Goal: Task Accomplishment & Management: Use online tool/utility

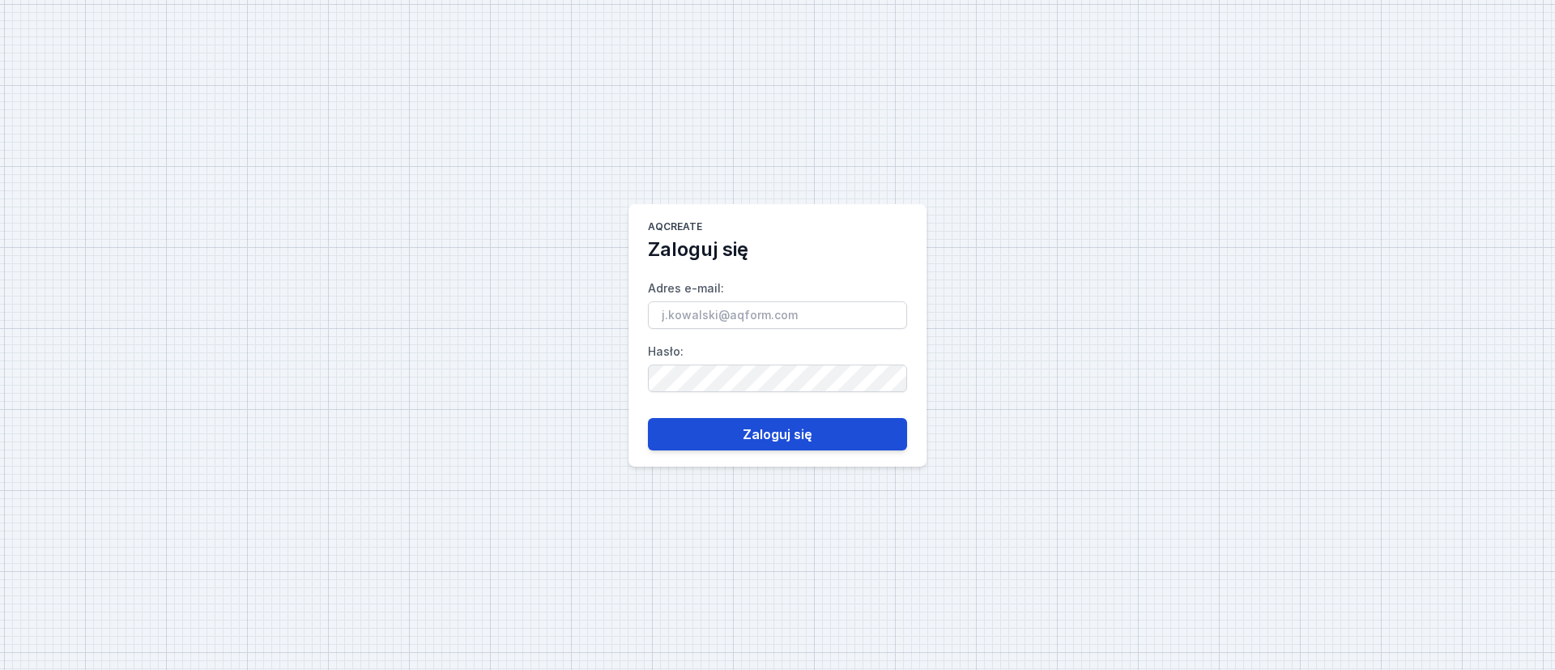
type input "[PERSON_NAME][EMAIL_ADDRESS][DOMAIN_NAME]"
click at [783, 437] on button "Zaloguj się" at bounding box center [777, 434] width 259 height 32
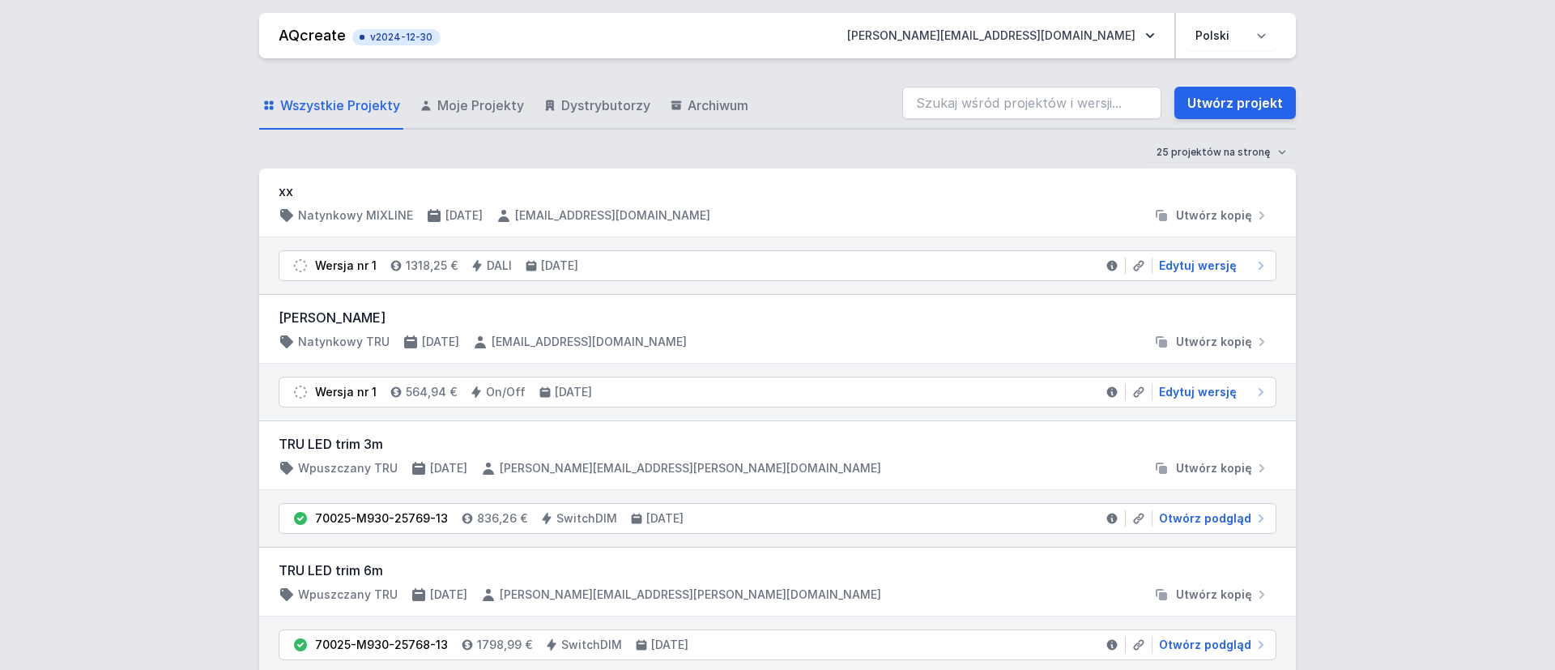
click at [764, 433] on div "TRU LED trim 3m Wpuszczany TRU 10.09.2025 grzegorz.janicki@aqform.com Utwórz ko…" at bounding box center [777, 455] width 1037 height 69
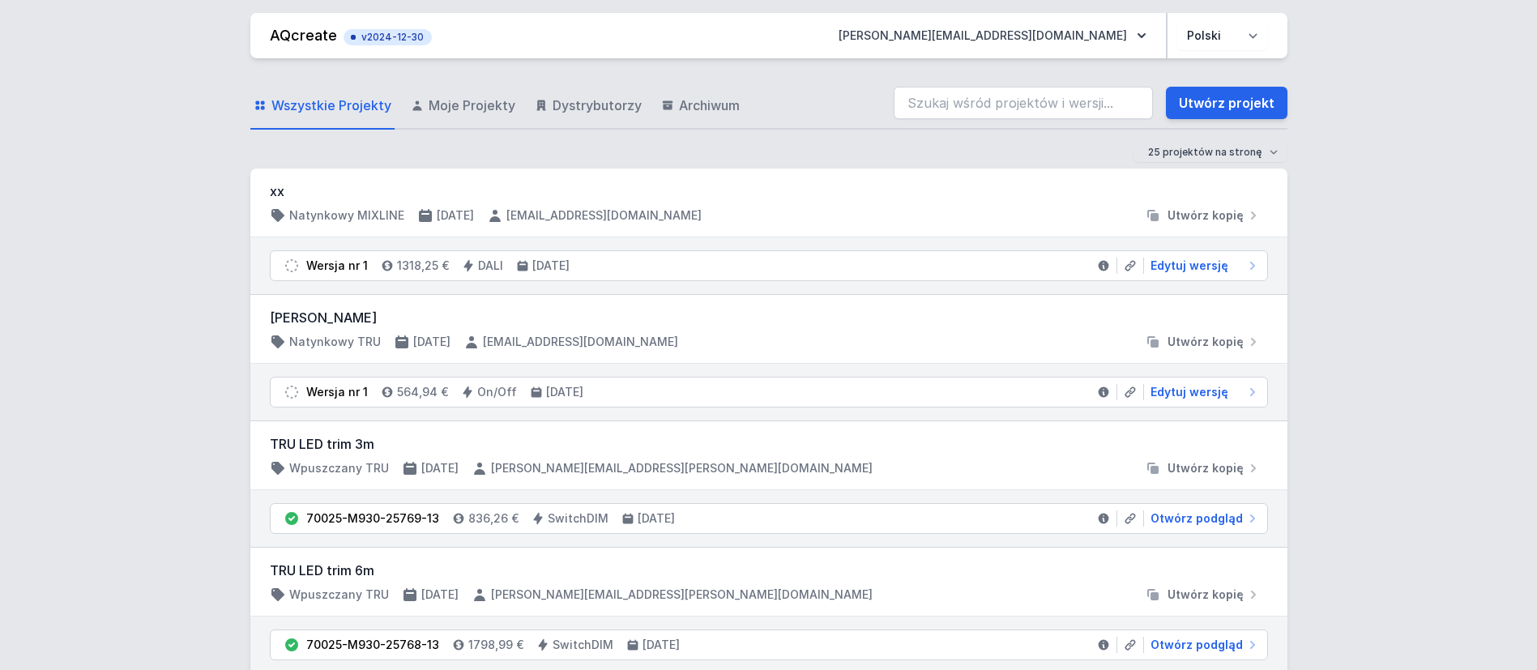
click at [764, 433] on div "TRU LED trim 3m Wpuszczany TRU 10.09.2025 grzegorz.janicki@aqform.com Utwórz ko…" at bounding box center [768, 455] width 1037 height 69
click at [948, 104] on input "search" at bounding box center [1022, 103] width 259 height 32
click at [934, 100] on input "search" at bounding box center [1022, 103] width 259 height 32
click at [970, 104] on input "70" at bounding box center [1022, 103] width 259 height 32
click at [995, 98] on input "7072022" at bounding box center [1022, 103] width 259 height 32
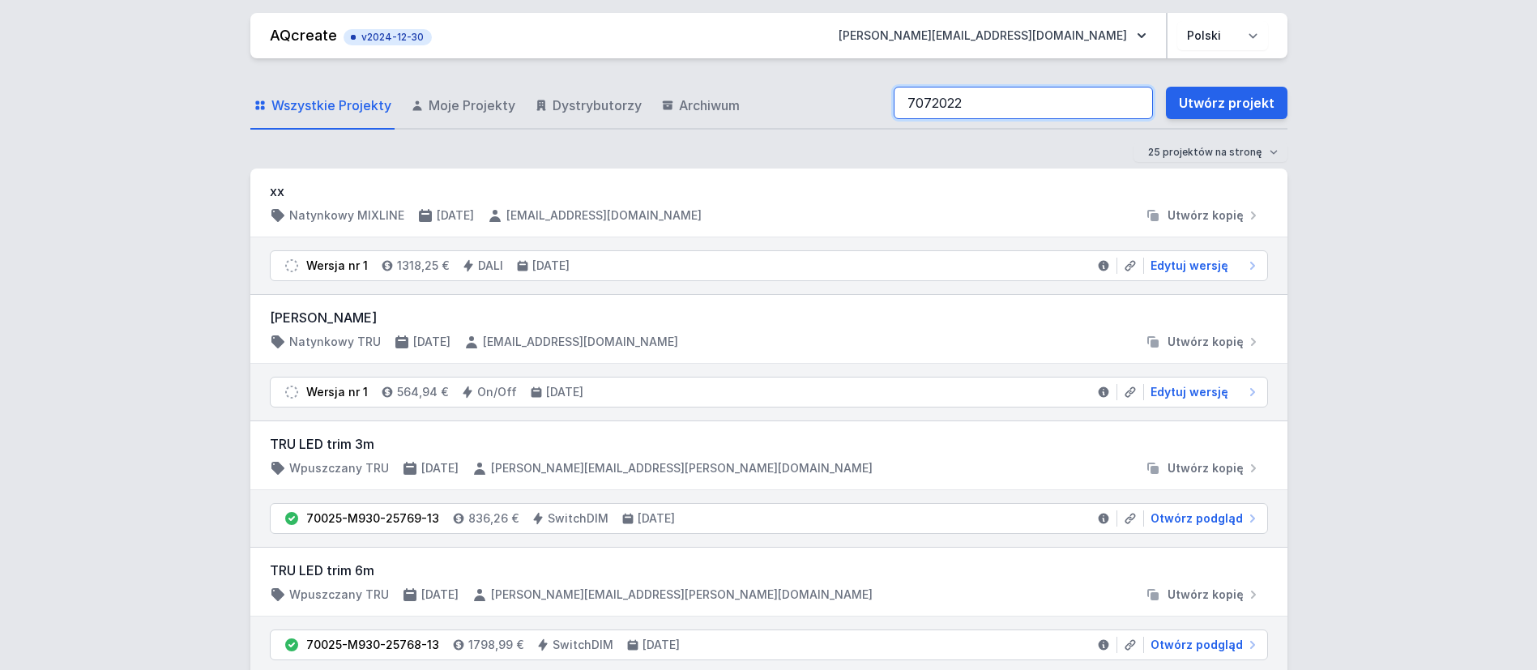
click at [951, 117] on input "7072022" at bounding box center [1022, 103] width 259 height 32
click at [946, 107] on input "7072022" at bounding box center [1022, 103] width 259 height 32
click at [839, 326] on h3 "[PERSON_NAME]" at bounding box center [769, 317] width 998 height 19
click at [946, 99] on input "702" at bounding box center [1022, 103] width 259 height 32
drag, startPoint x: 940, startPoint y: 109, endPoint x: 1021, endPoint y: 119, distance: 80.8
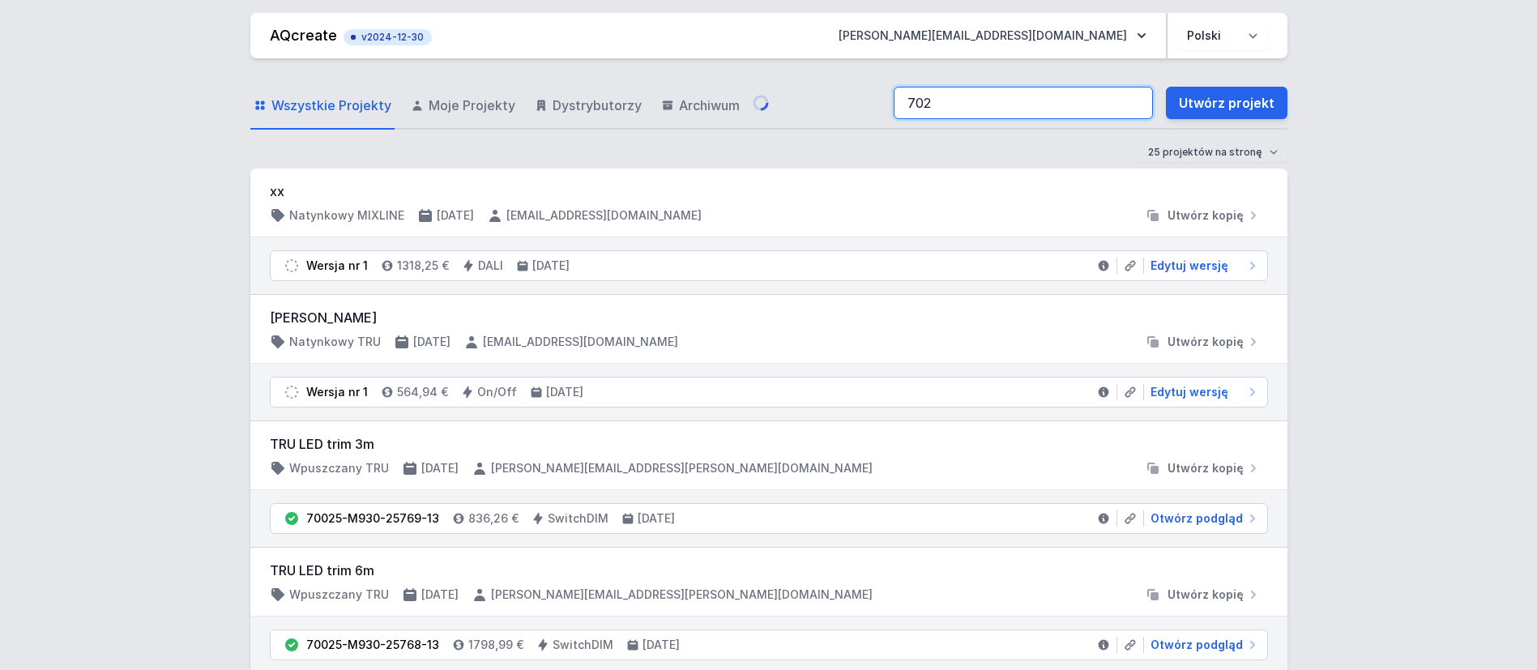
click at [940, 109] on input "702" at bounding box center [1022, 103] width 259 height 32
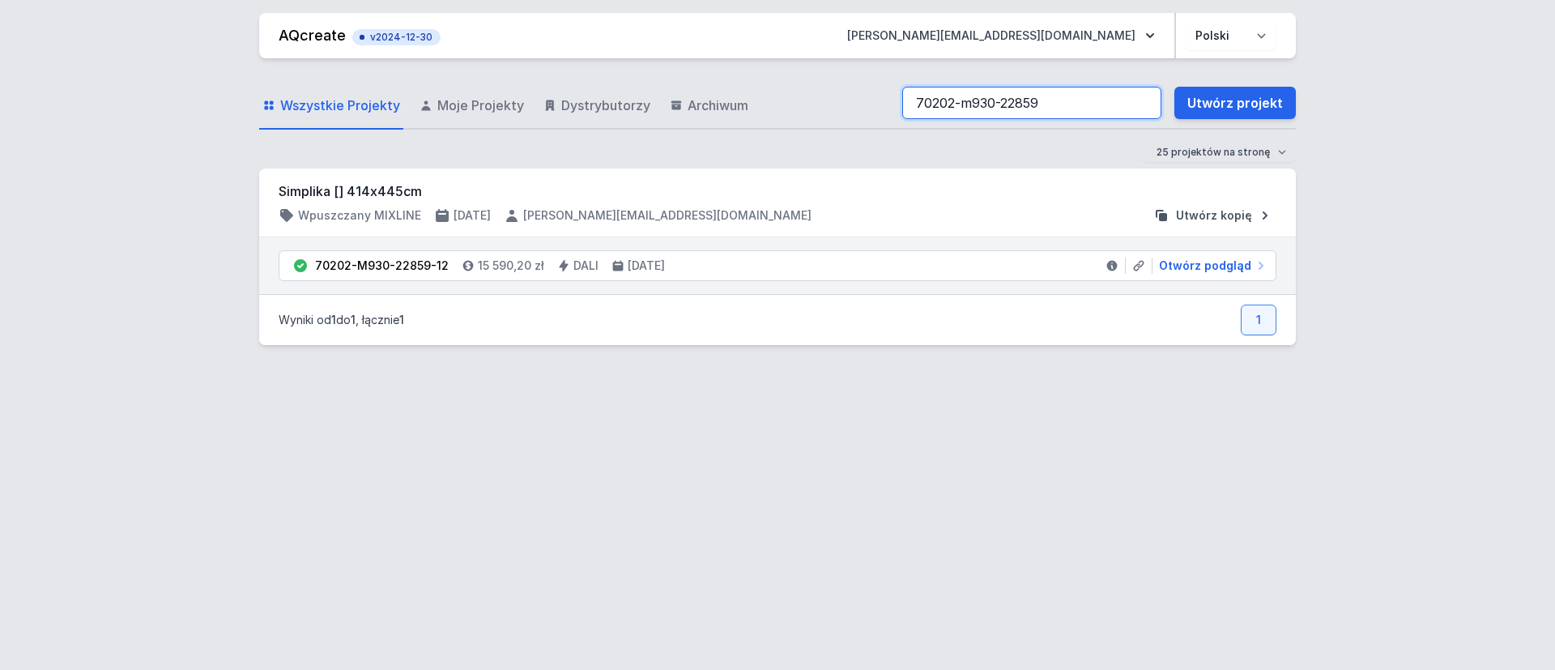
type input "70202-m930-22859"
click at [1215, 214] on span "Utwórz kopię" at bounding box center [1214, 215] width 76 height 16
click at [1194, 267] on span "Otwórz podgląd" at bounding box center [1205, 266] width 92 height 16
select select "3000"
select select "4"
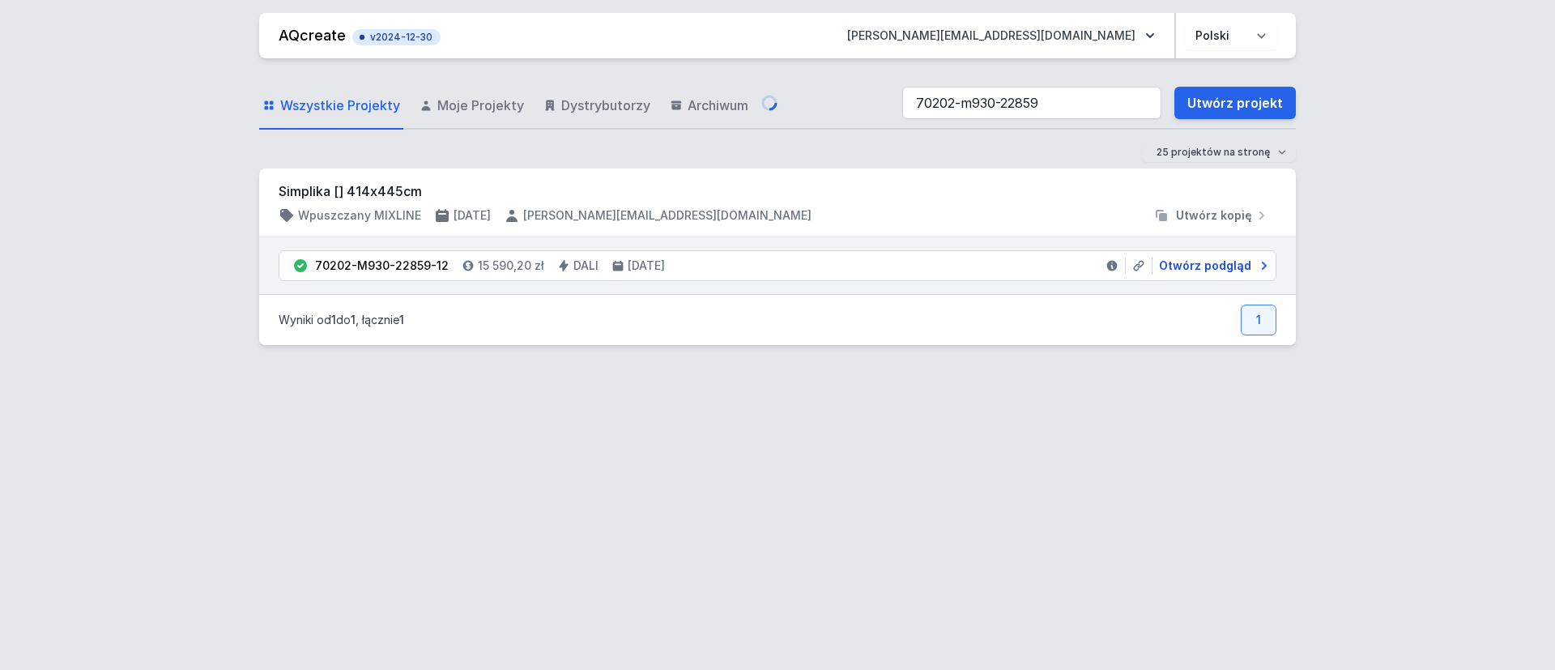
select select "2"
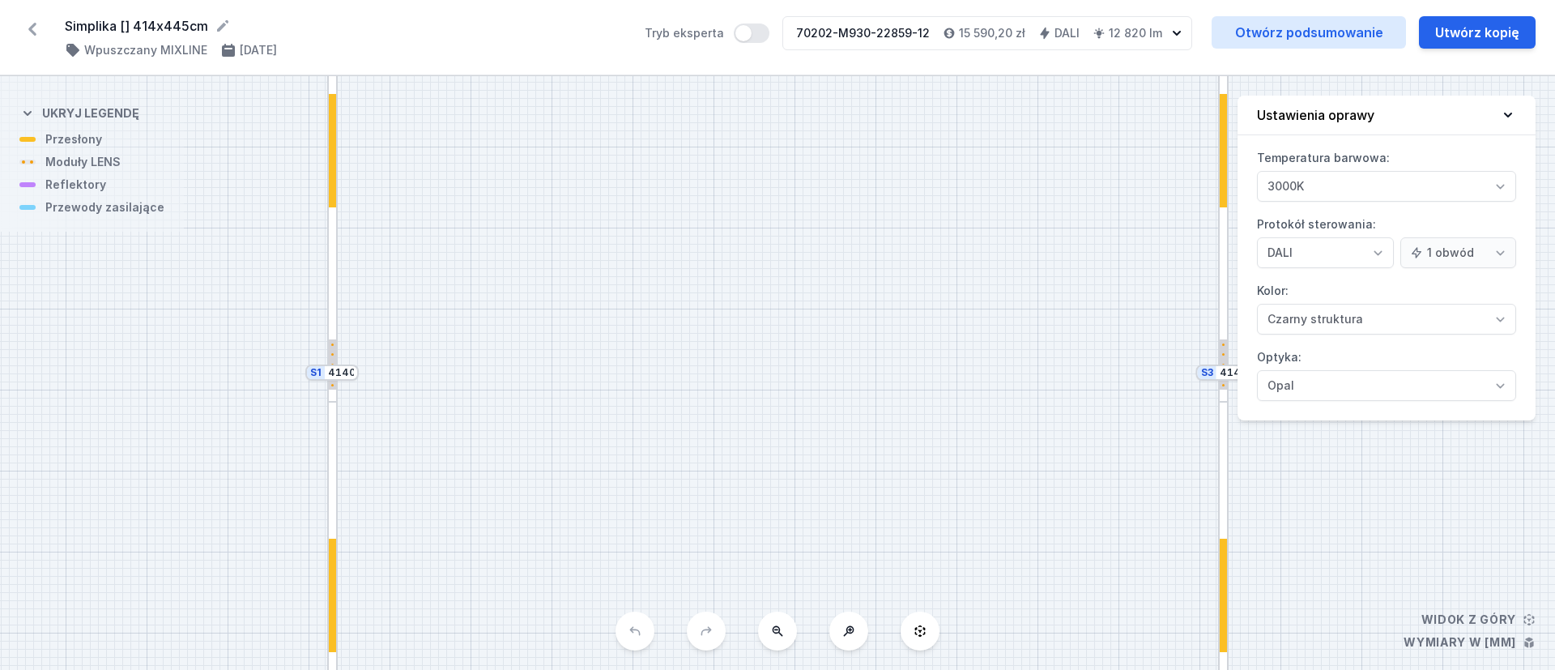
click at [776, 633] on icon at bounding box center [777, 630] width 13 height 13
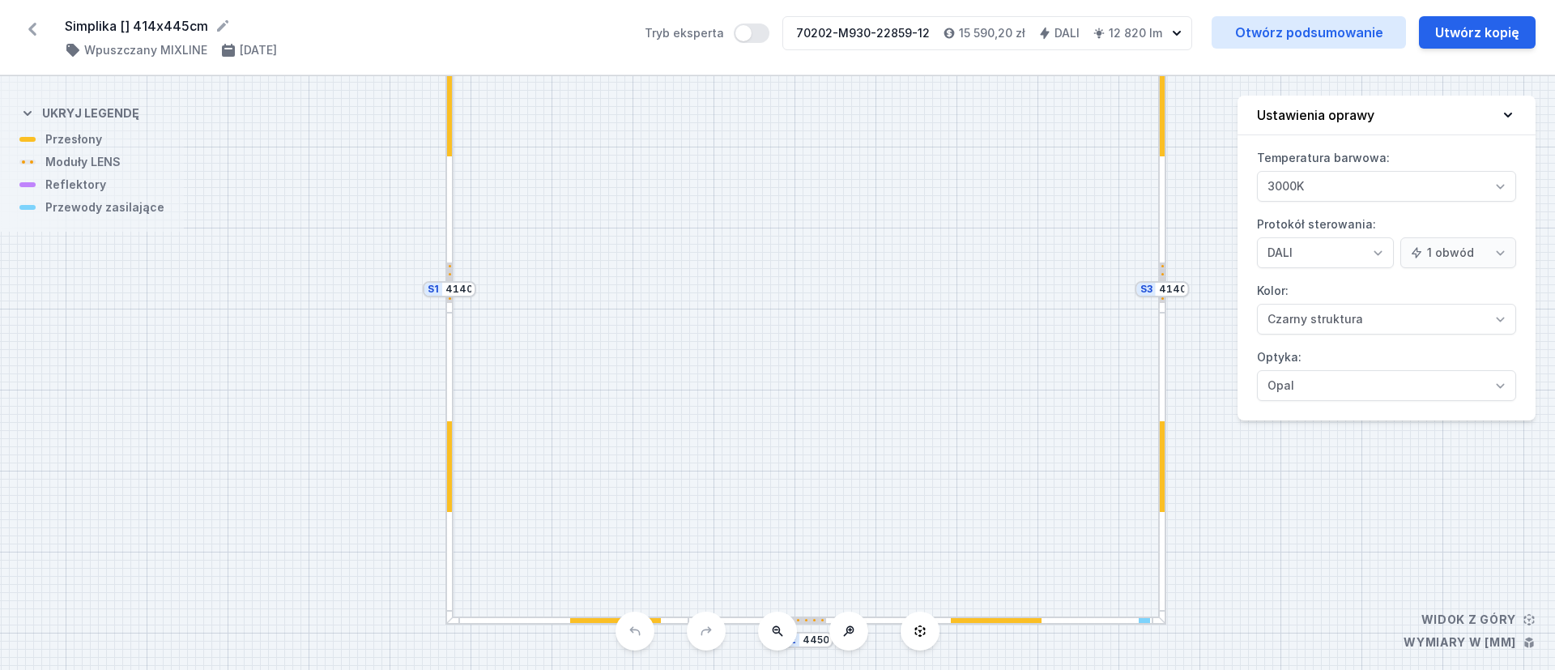
click at [776, 633] on icon at bounding box center [777, 630] width 13 height 13
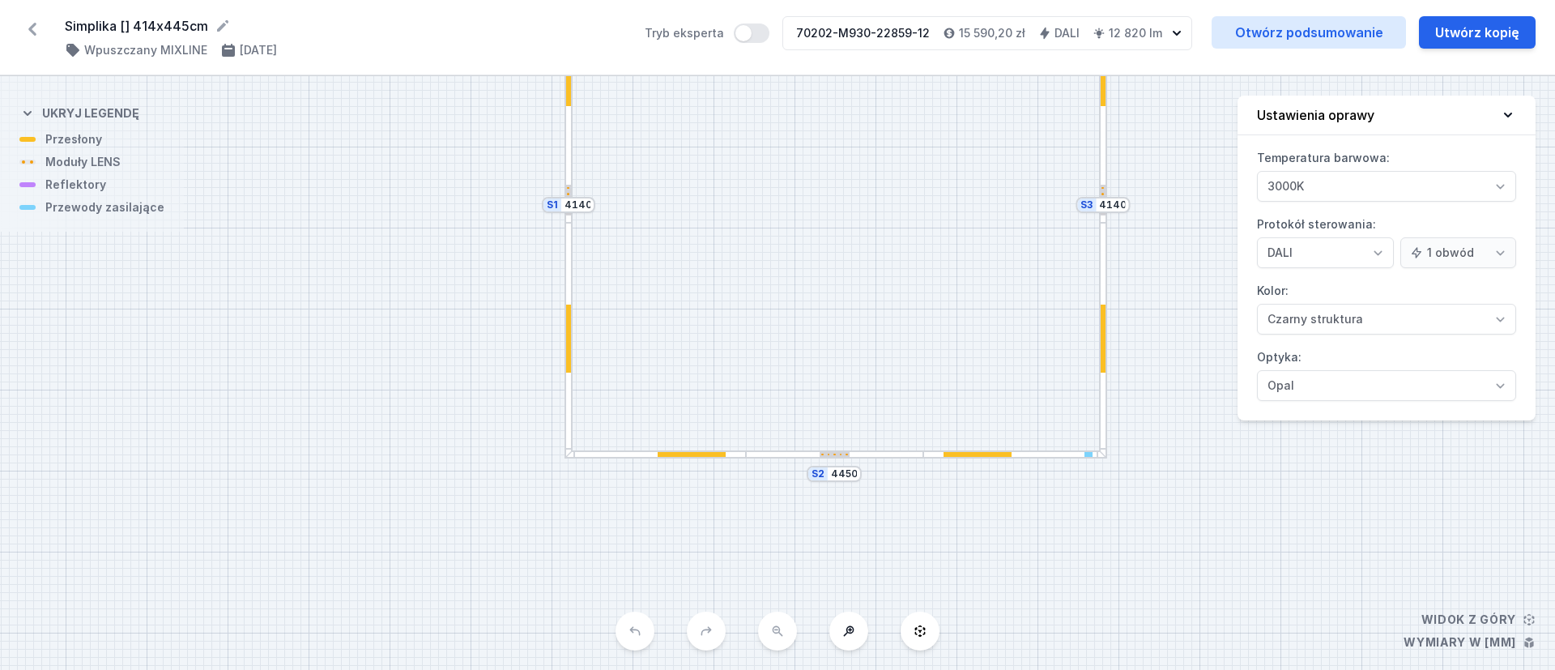
click at [701, 456] on div at bounding box center [692, 454] width 68 height 5
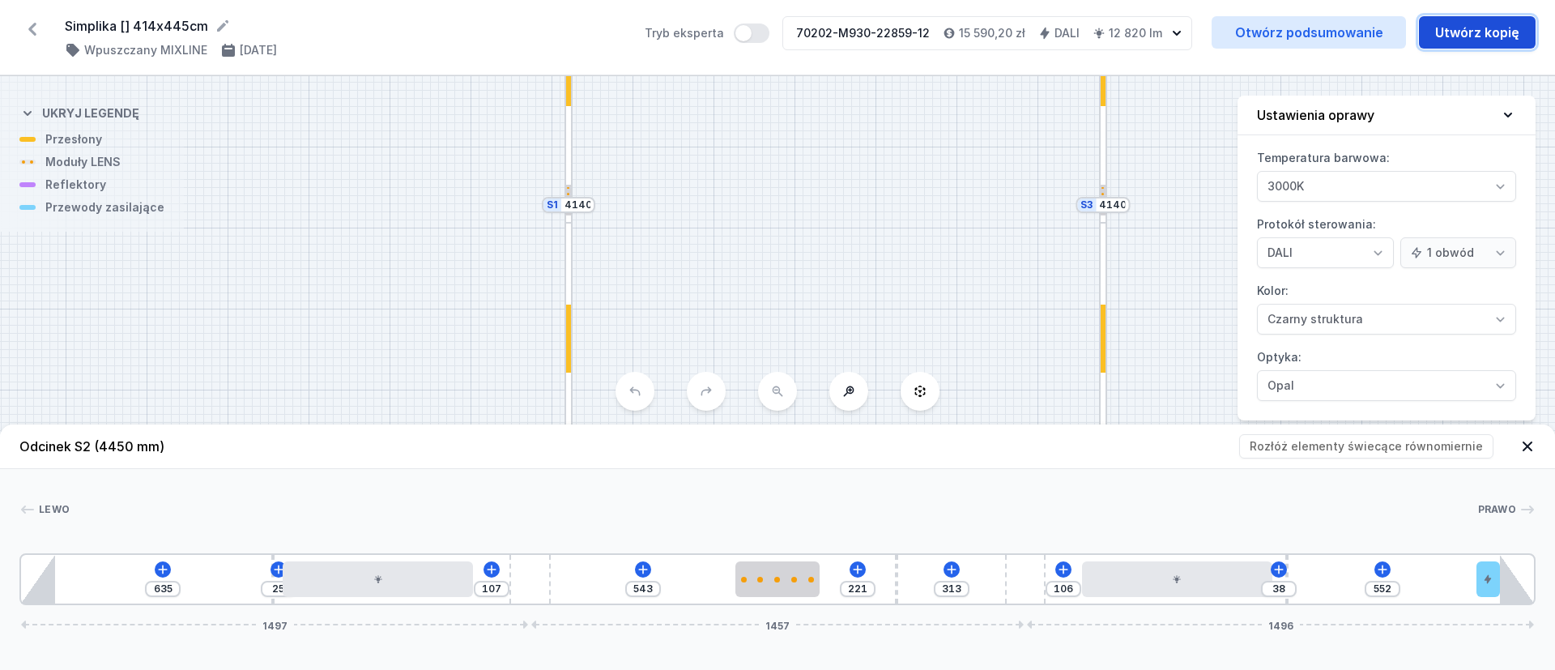
click at [1474, 36] on button "Utwórz kopię" at bounding box center [1477, 32] width 117 height 32
select select "3000"
select select "4"
select select "2"
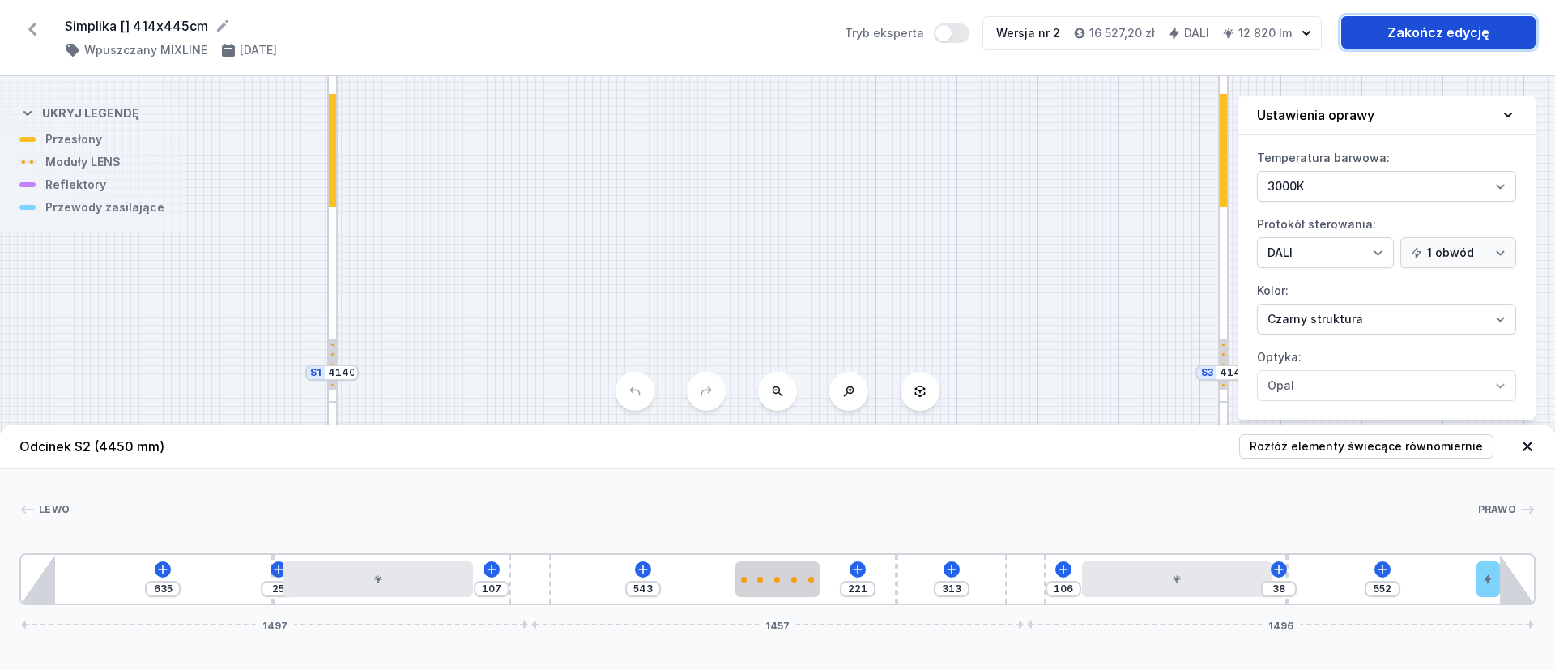
click at [1434, 28] on link "Zakończ edycję" at bounding box center [1438, 32] width 194 height 32
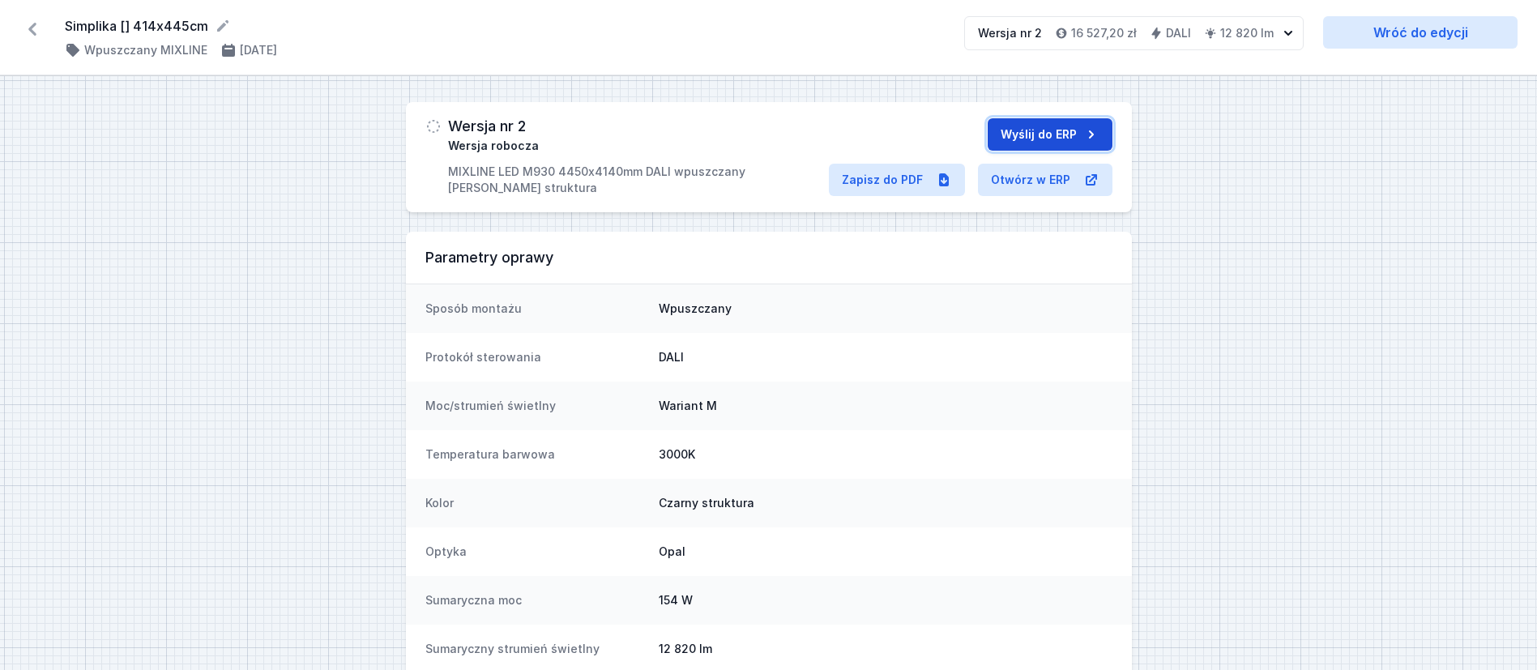
click at [1069, 130] on button "Wyślij do ERP" at bounding box center [1049, 134] width 125 height 32
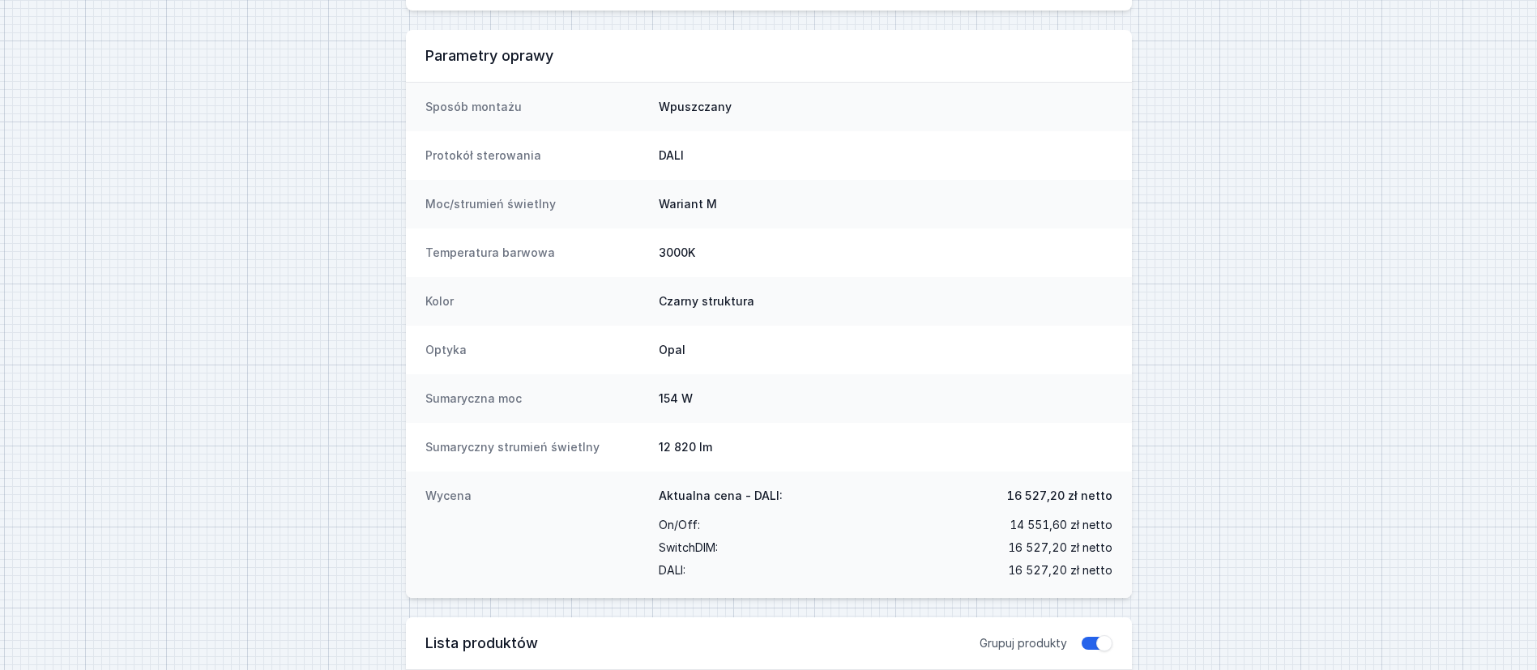
scroll to position [364, 0]
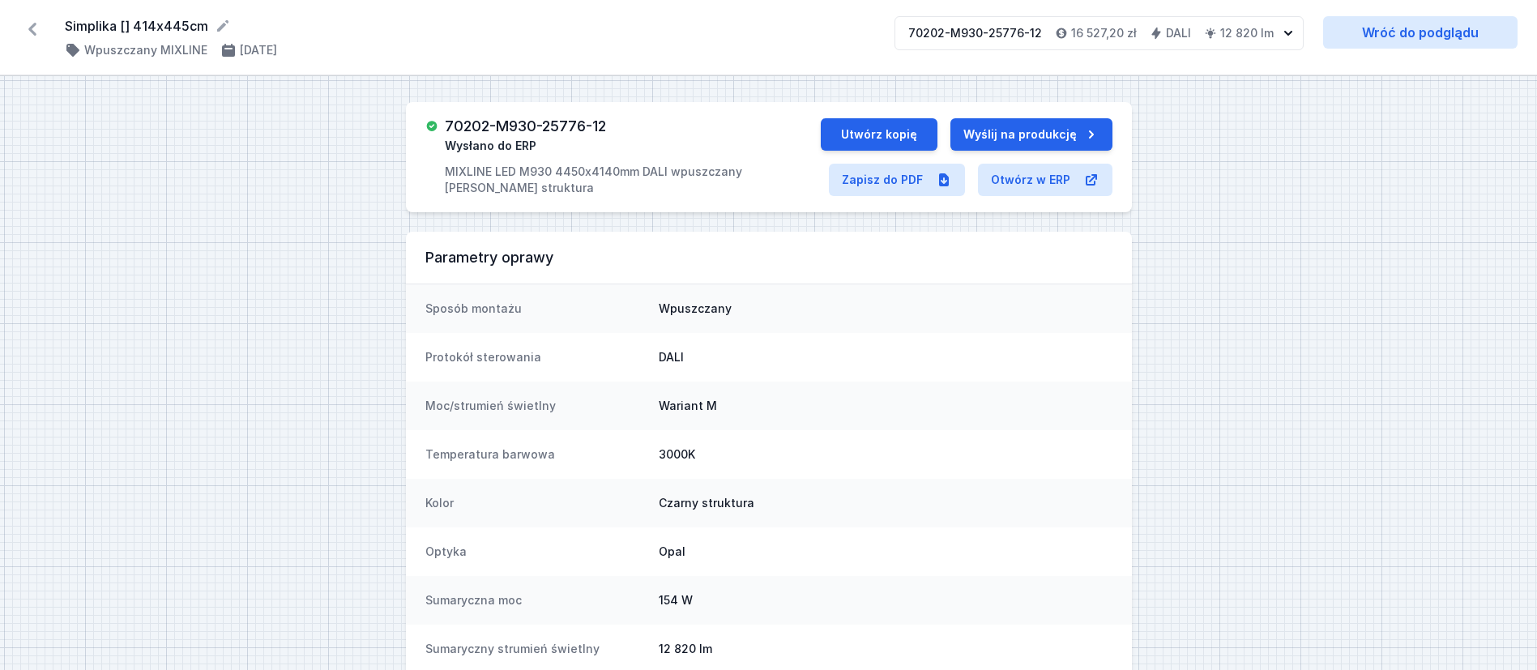
select select "3000"
select select "4"
select select "2"
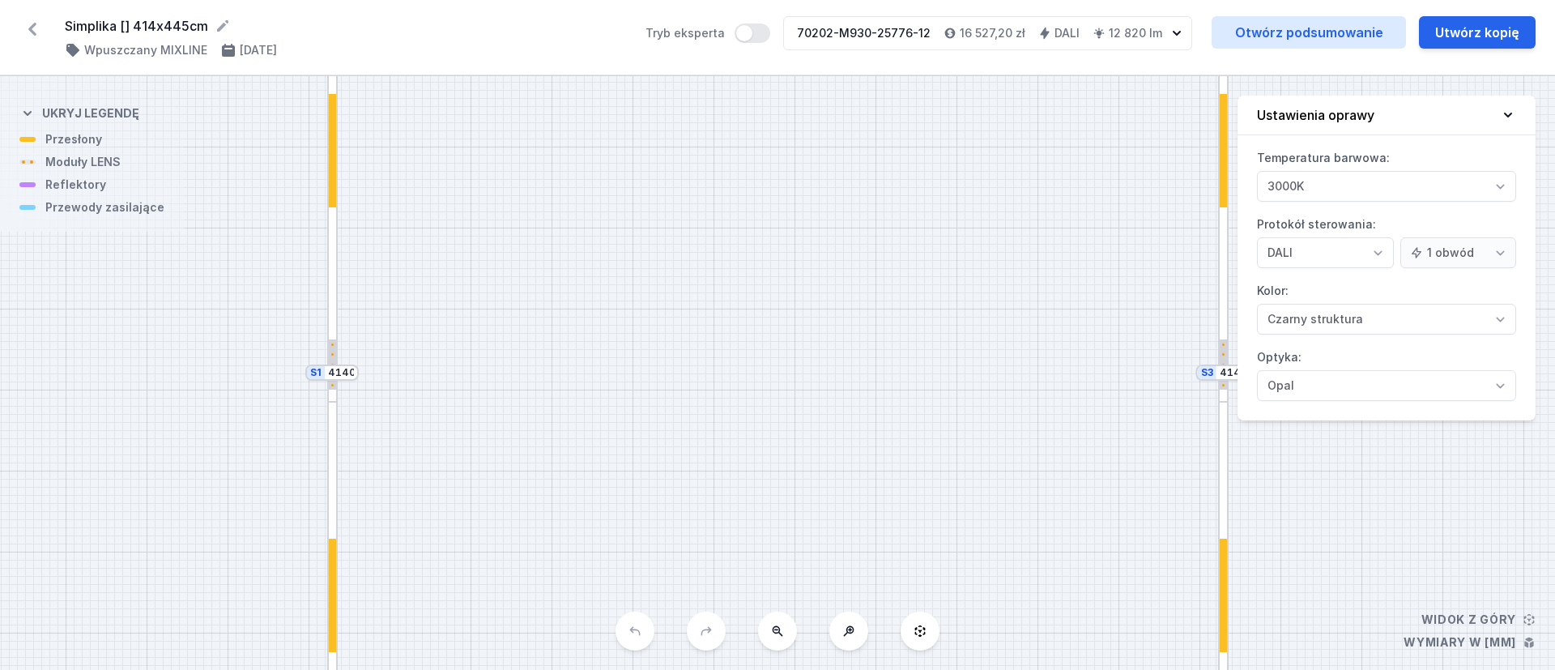
select select "3000"
select select "4"
select select "2"
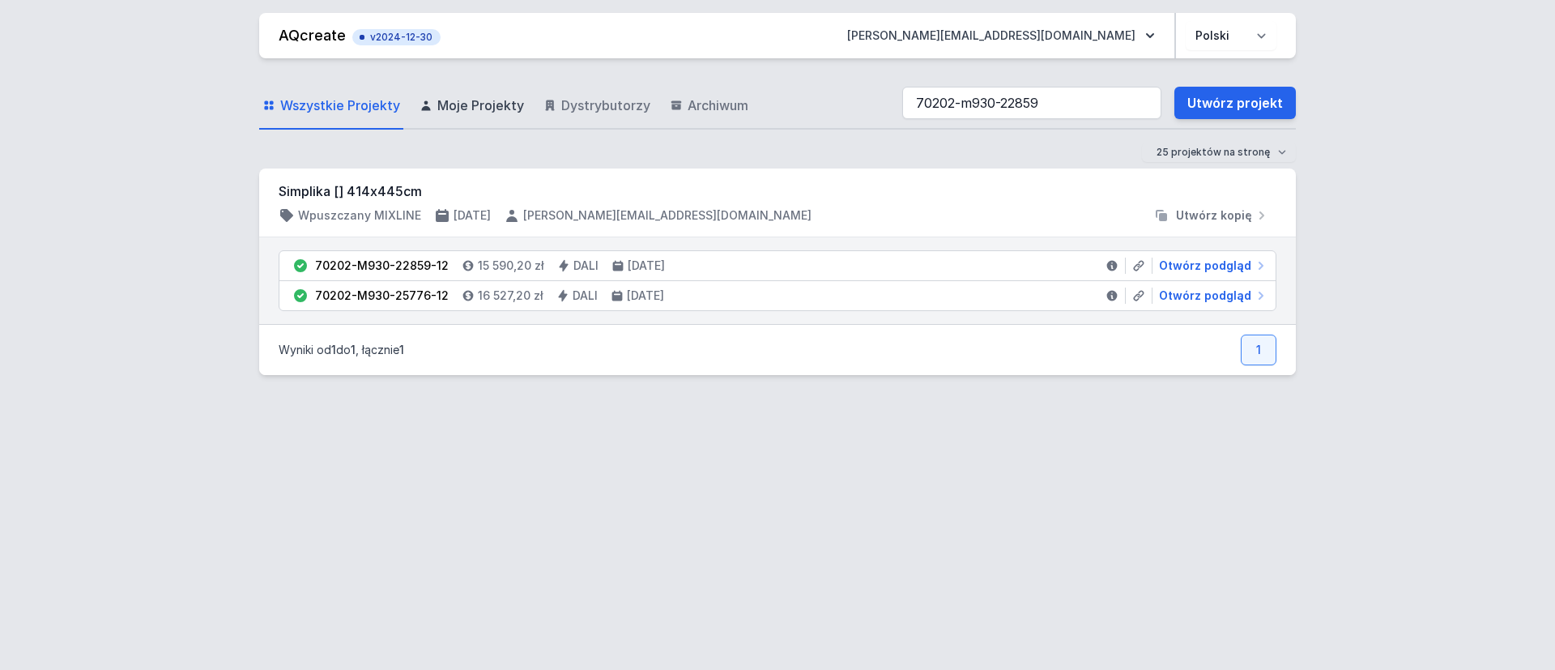
click at [480, 102] on span "Moje Projekty" at bounding box center [480, 105] width 87 height 19
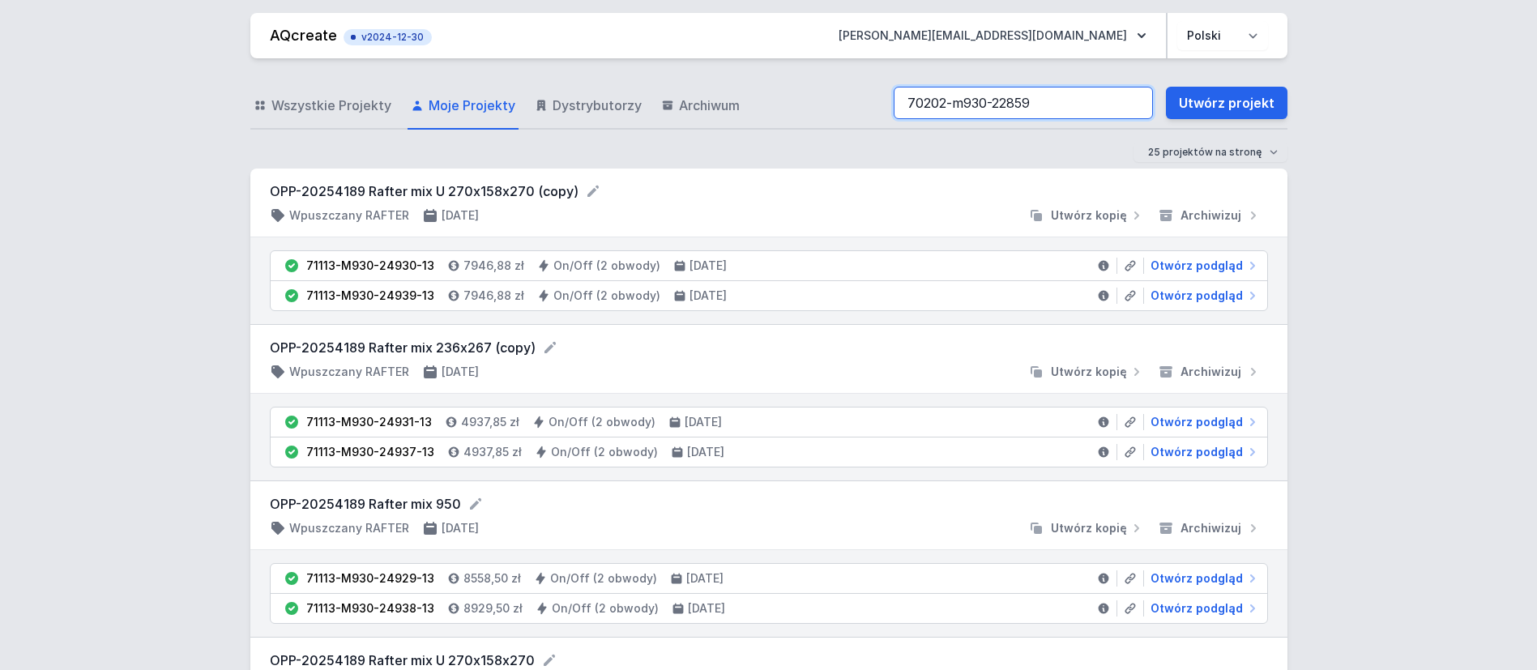
drag, startPoint x: 1056, startPoint y: 106, endPoint x: 796, endPoint y: 92, distance: 260.4
click at [793, 100] on div "Wszystkie Projekty Moje Projekty Dystrybutorzy Archiwum 70202-m930-22859 Utwórz…" at bounding box center [768, 104] width 1037 height 52
click at [1054, 104] on input "simplika" at bounding box center [1022, 103] width 259 height 32
click at [1047, 103] on input "simplika" at bounding box center [1022, 103] width 259 height 32
click at [1238, 105] on link "Utwórz projekt" at bounding box center [1226, 103] width 121 height 32
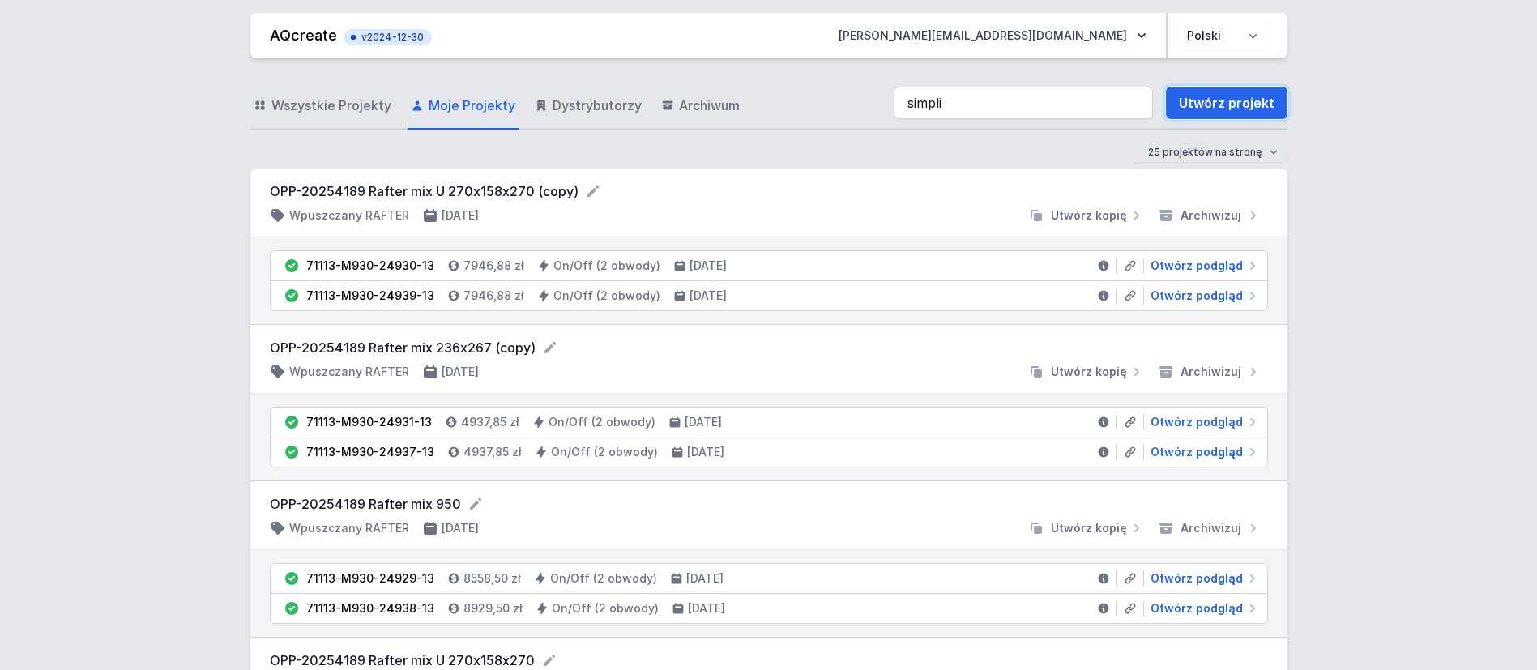
click at [1218, 104] on link "Utwórz projekt" at bounding box center [1226, 103] width 121 height 32
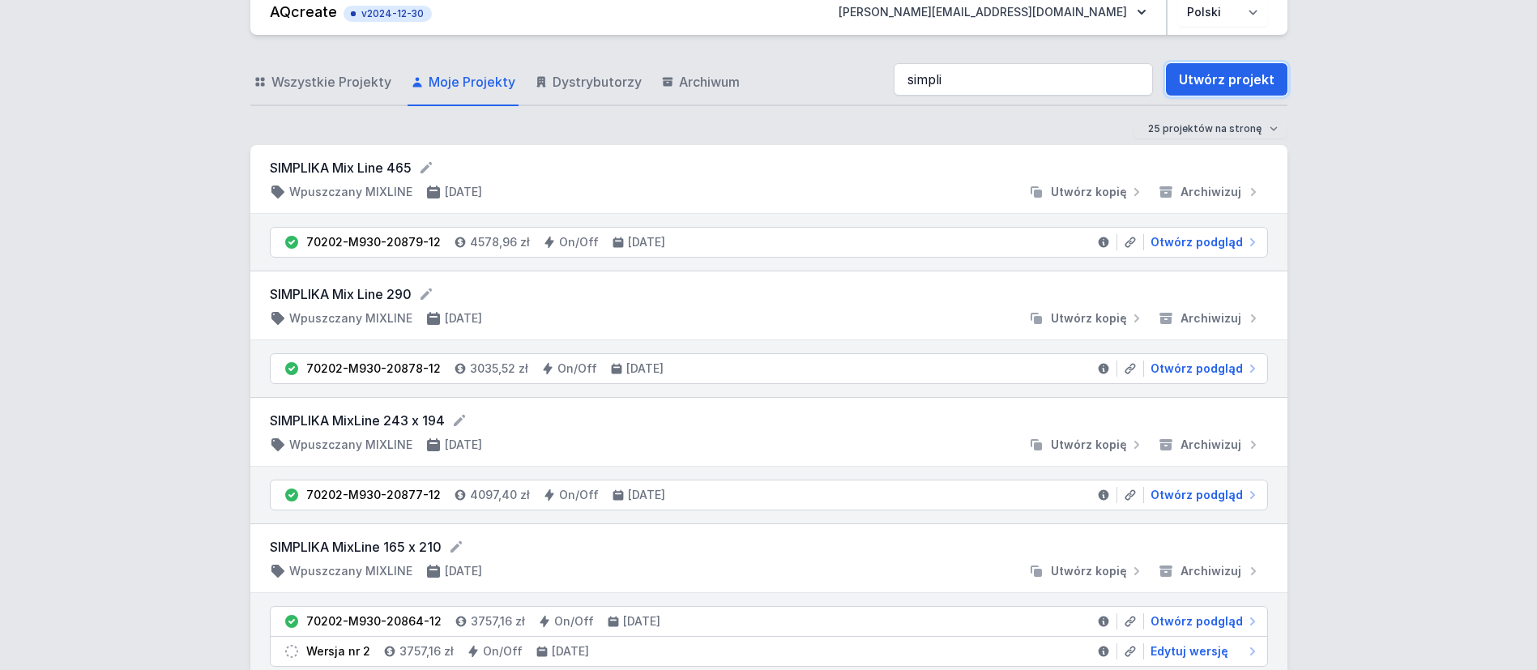
scroll to position [5, 0]
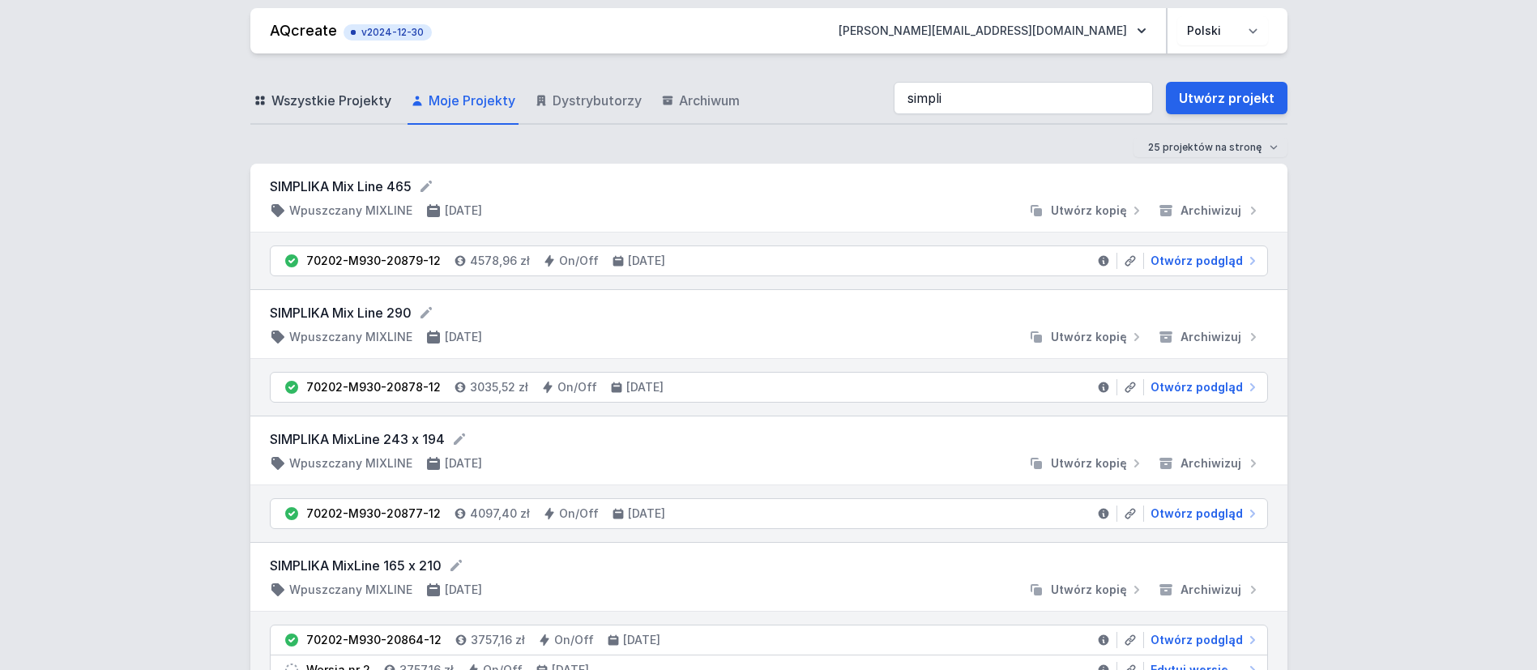
click at [330, 99] on span "Wszystkie Projekty" at bounding box center [331, 100] width 120 height 19
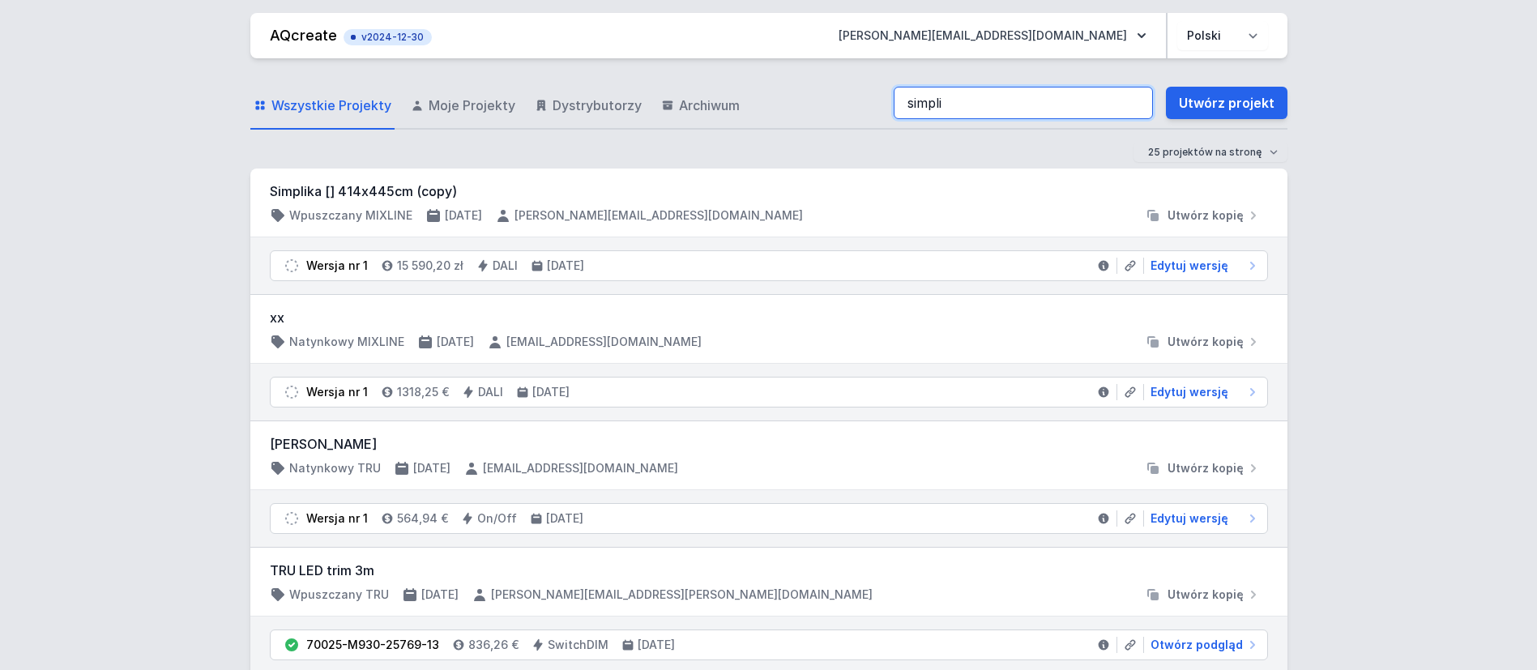
drag, startPoint x: 961, startPoint y: 105, endPoint x: 1002, endPoint y: 104, distance: 40.5
click at [971, 105] on input "simpli" at bounding box center [1022, 103] width 259 height 32
type input "s"
click at [989, 107] on input "search" at bounding box center [1022, 103] width 259 height 32
click at [964, 100] on input "search" at bounding box center [1022, 103] width 259 height 32
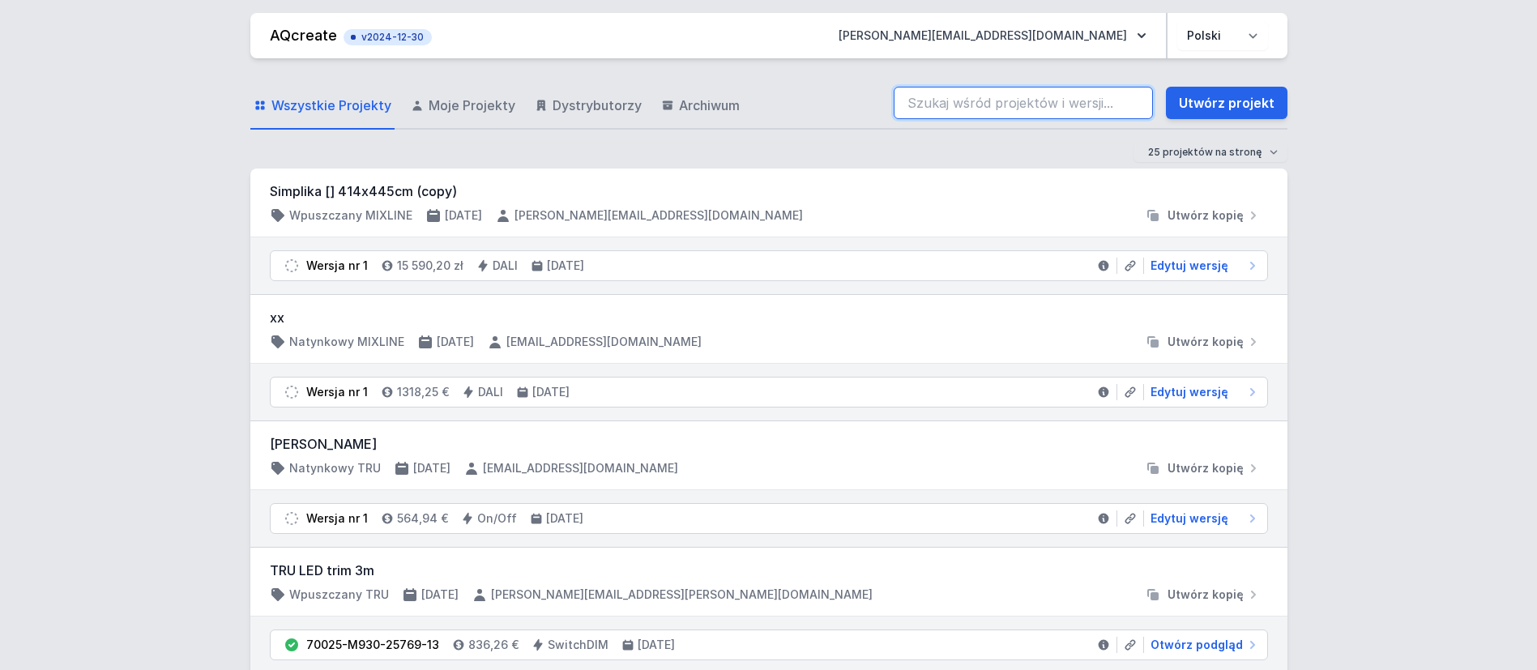
click at [957, 100] on input "search" at bounding box center [1022, 103] width 259 height 32
click at [974, 100] on input "search" at bounding box center [1022, 103] width 259 height 32
click at [961, 101] on input "search" at bounding box center [1022, 103] width 259 height 32
click at [1025, 100] on input "70202" at bounding box center [1022, 103] width 259 height 32
click at [1036, 108] on input "70202" at bounding box center [1022, 103] width 259 height 32
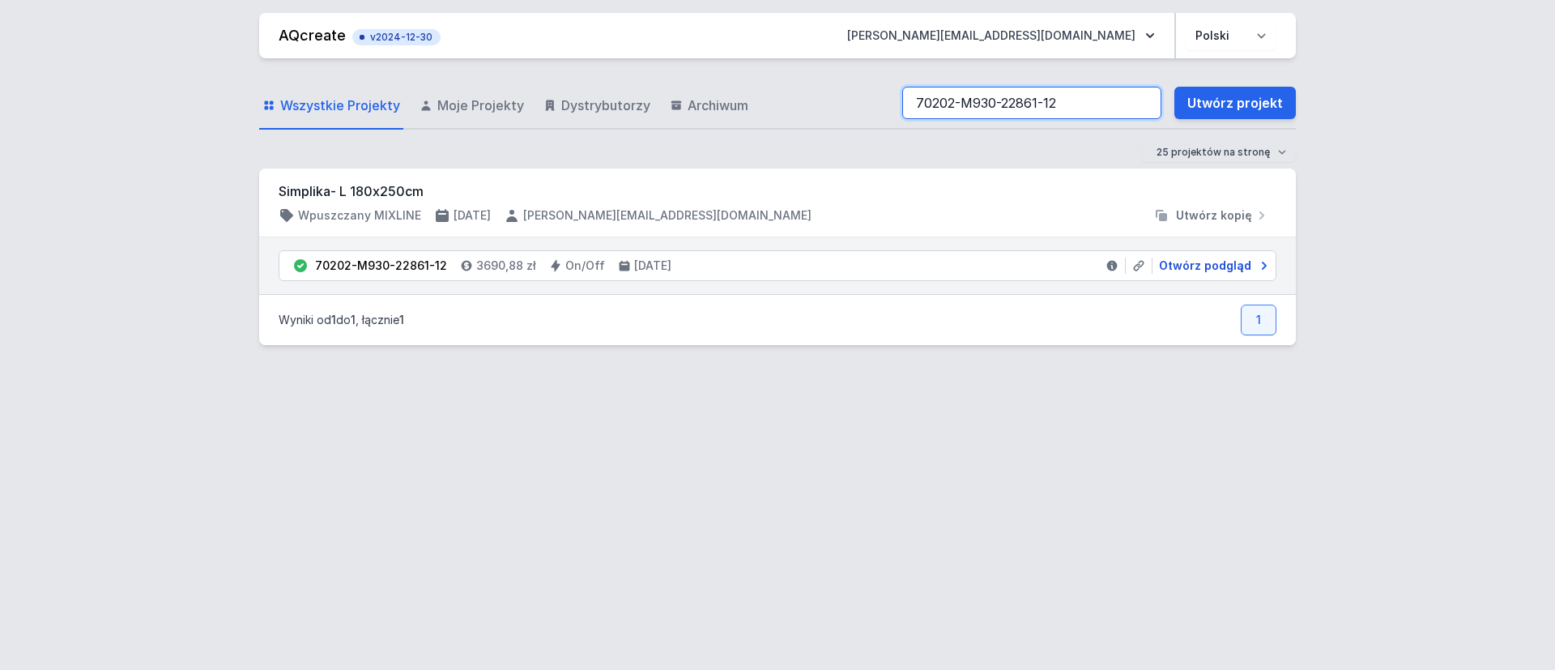
type input "70202-M930-22861-12"
click at [1207, 266] on span "Otwórz podgląd" at bounding box center [1205, 266] width 92 height 16
select select "3000"
select select "2"
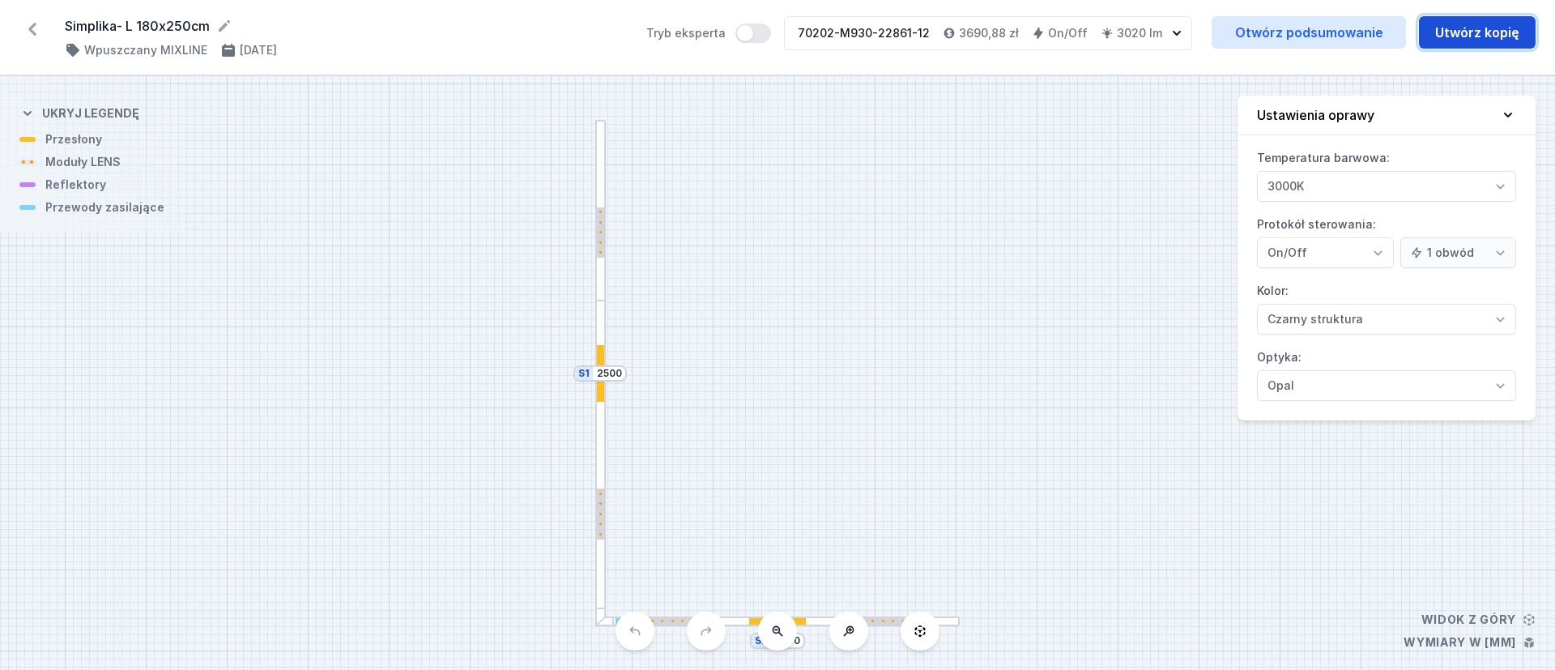
click at [1487, 35] on button "Utwórz kopię" at bounding box center [1477, 32] width 117 height 32
select select "3000"
select select "2"
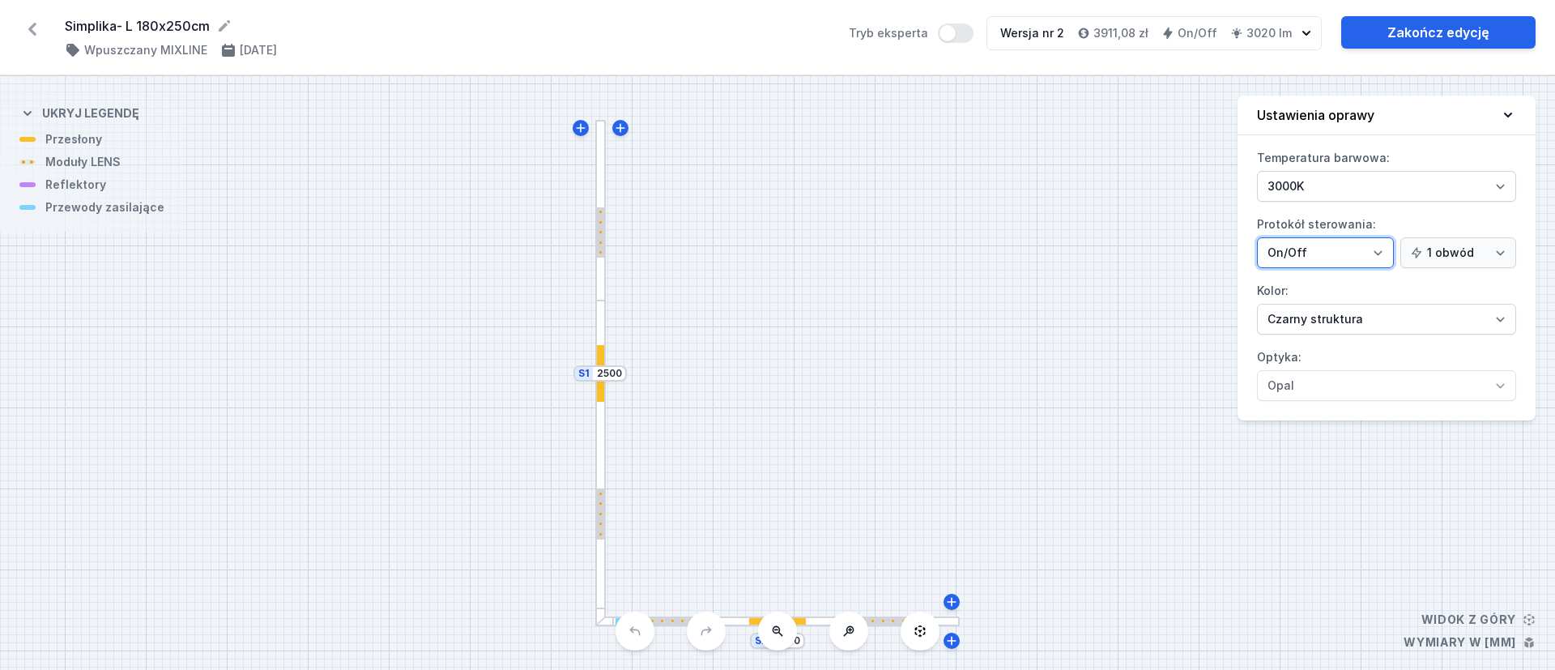
click at [1379, 253] on select "On/Off SwitchDIM DALI AQsmart" at bounding box center [1325, 252] width 137 height 31
select select "4"
click at [1257, 237] on select "On/Off SwitchDIM DALI AQsmart" at bounding box center [1325, 252] width 137 height 31
click at [603, 438] on div at bounding box center [600, 464] width 11 height 326
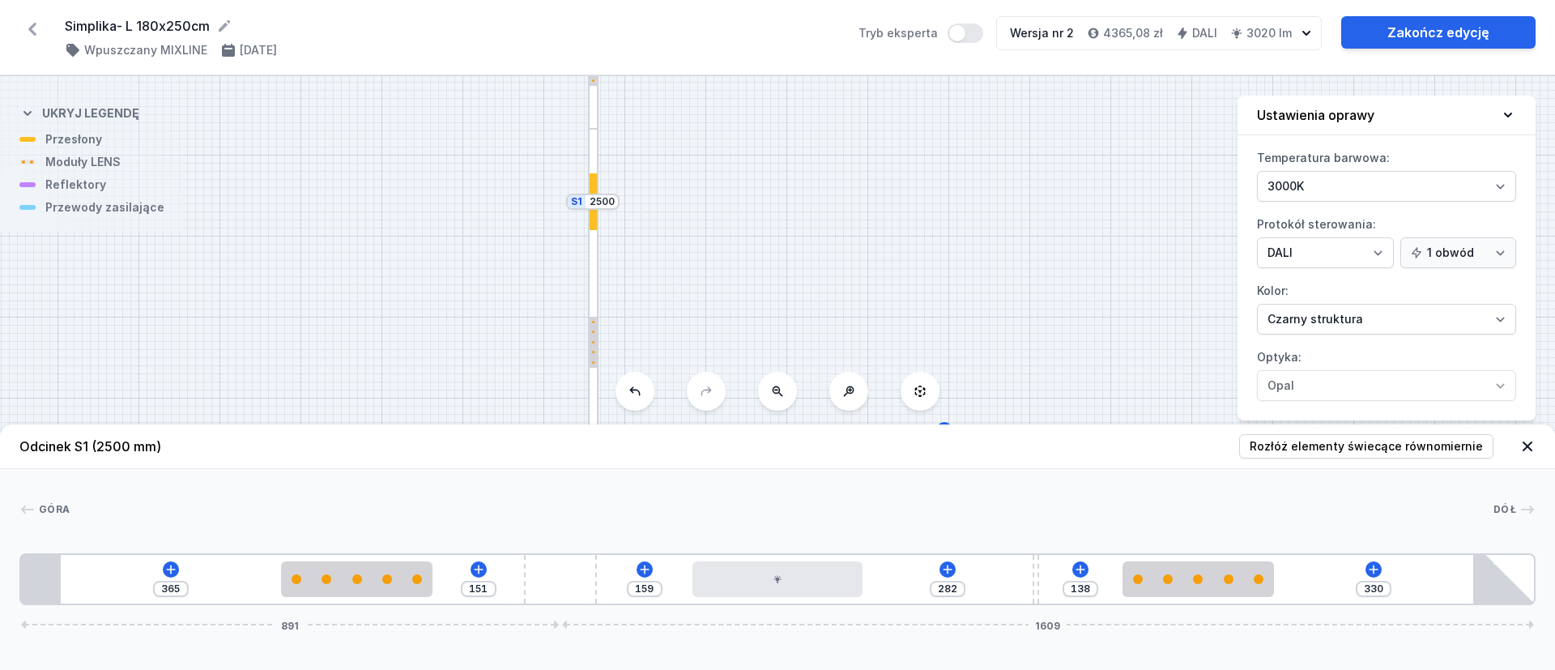
drag, startPoint x: 1083, startPoint y: 335, endPoint x: 1051, endPoint y: 151, distance: 187.5
click at [1073, 129] on div "S2 1800 S1 2500" at bounding box center [777, 373] width 1555 height 594
drag, startPoint x: 1017, startPoint y: 209, endPoint x: 1014, endPoint y: 199, distance: 10.2
click at [1015, 201] on div "S2 1800 S1 2500" at bounding box center [777, 373] width 1555 height 594
click at [787, 334] on div at bounding box center [742, 330] width 364 height 11
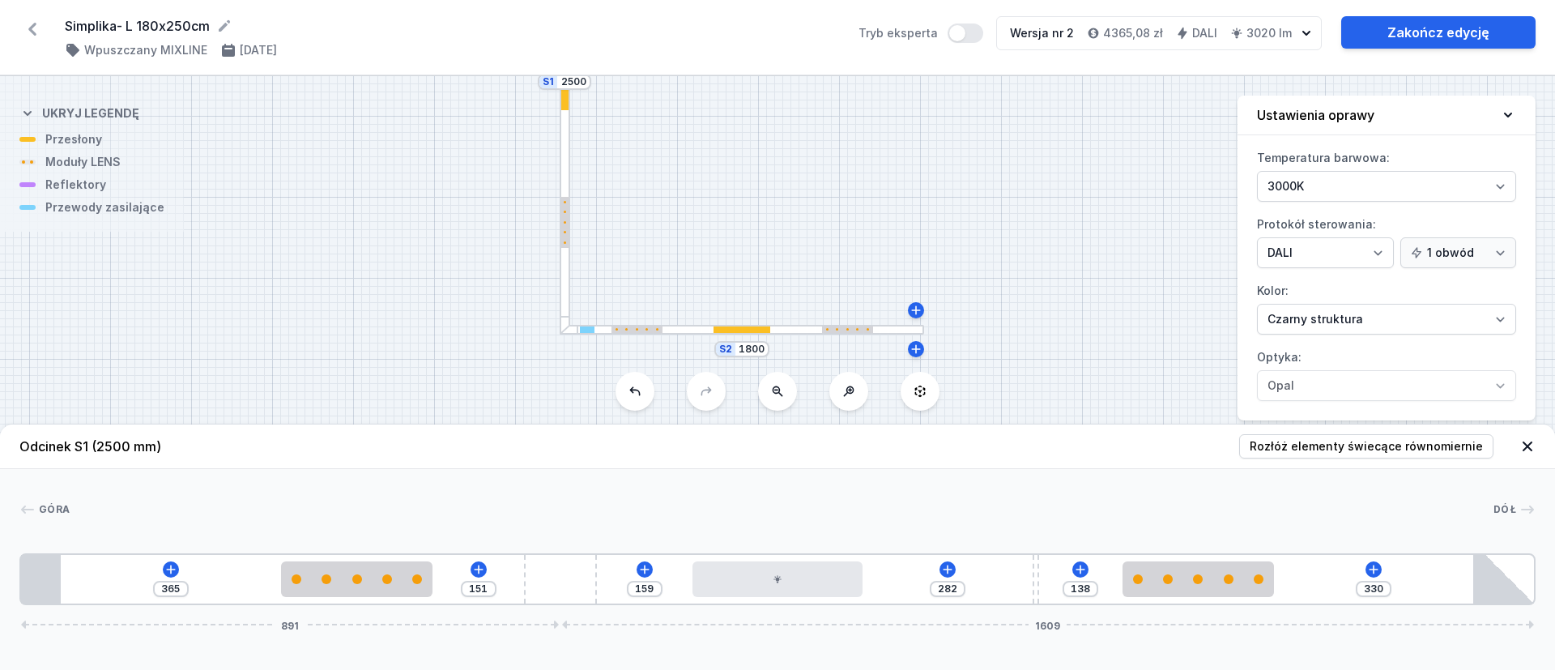
type input "190"
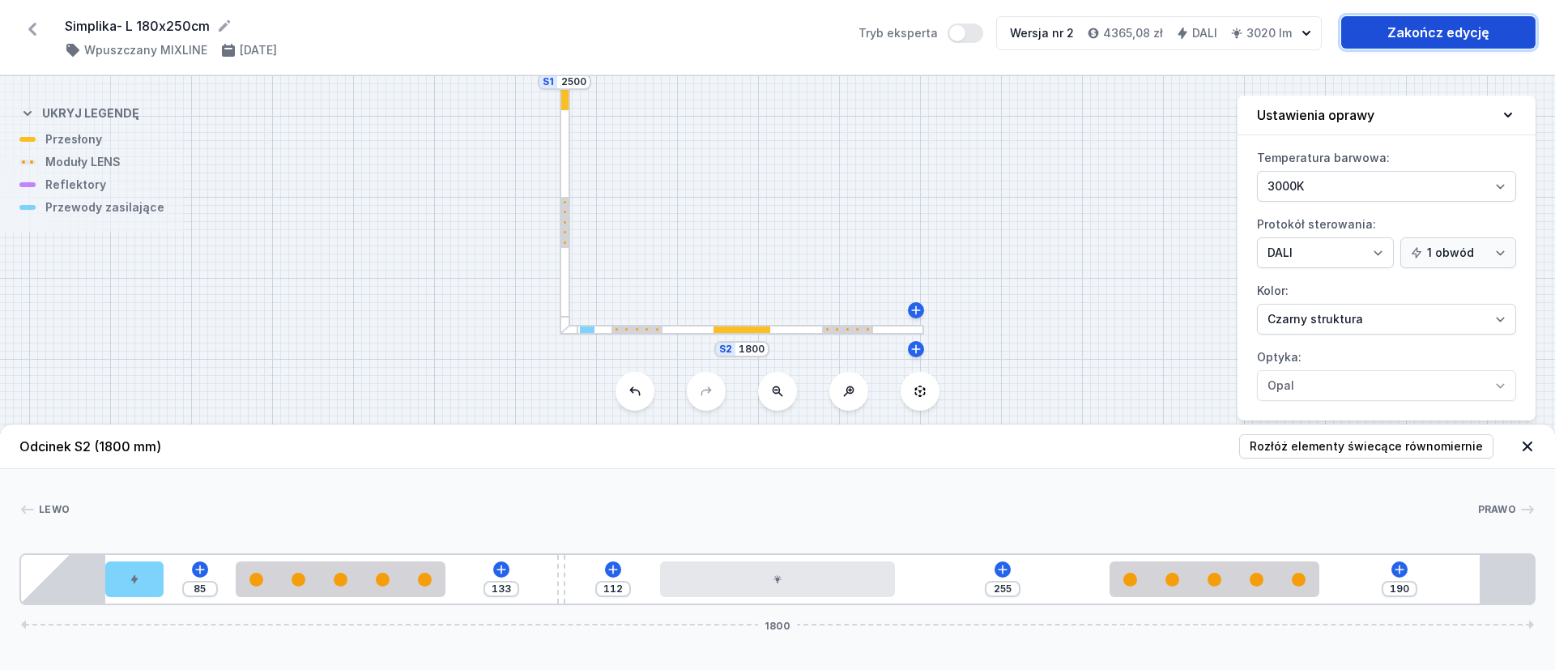
click at [1432, 29] on link "Zakończ edycję" at bounding box center [1438, 32] width 194 height 32
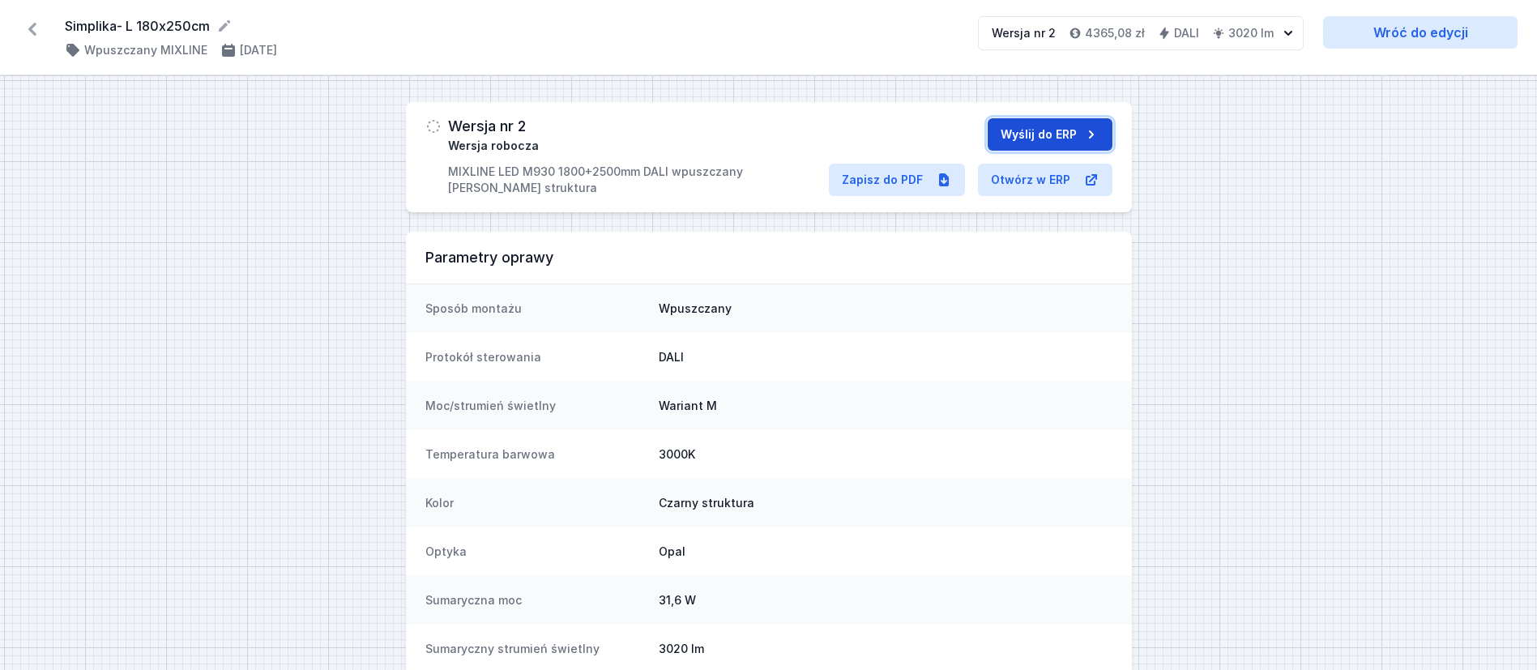
click at [1068, 137] on button "Wyślij do ERP" at bounding box center [1049, 134] width 125 height 32
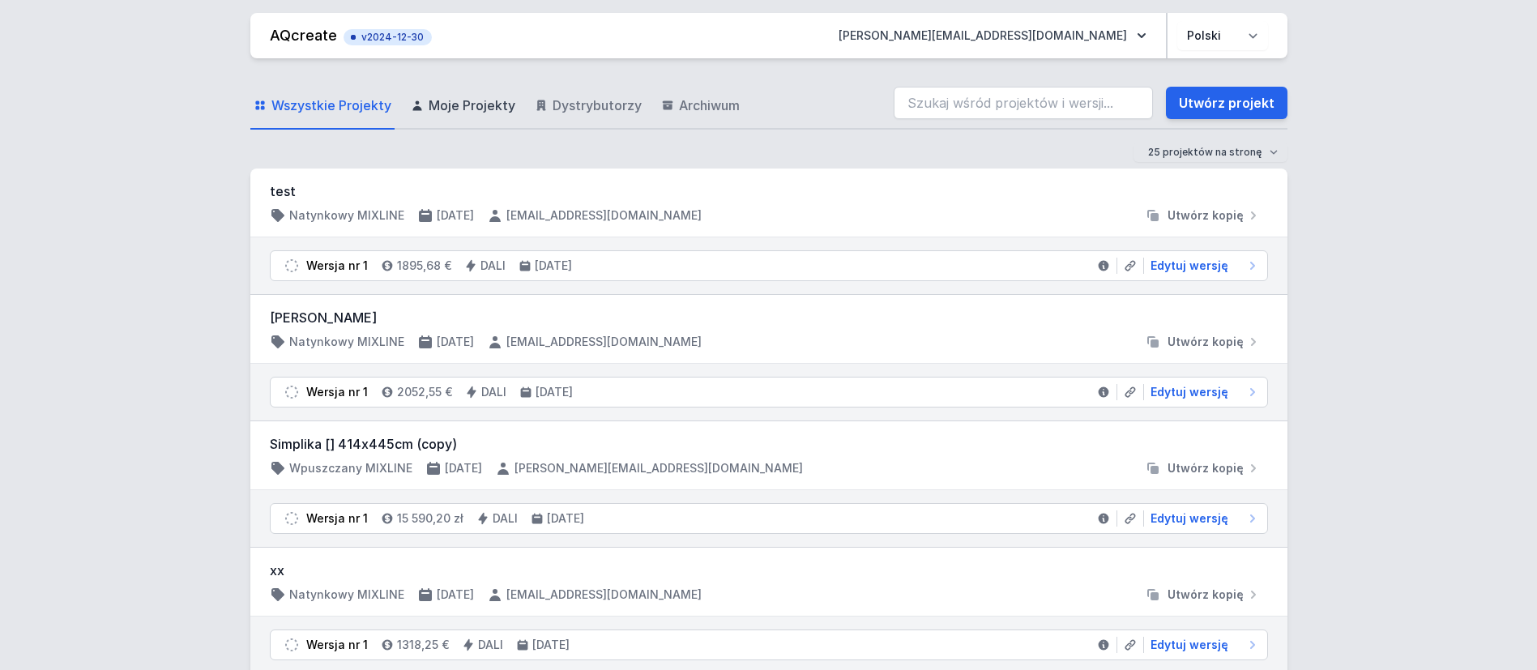
click at [467, 104] on span "Moje Projekty" at bounding box center [471, 105] width 87 height 19
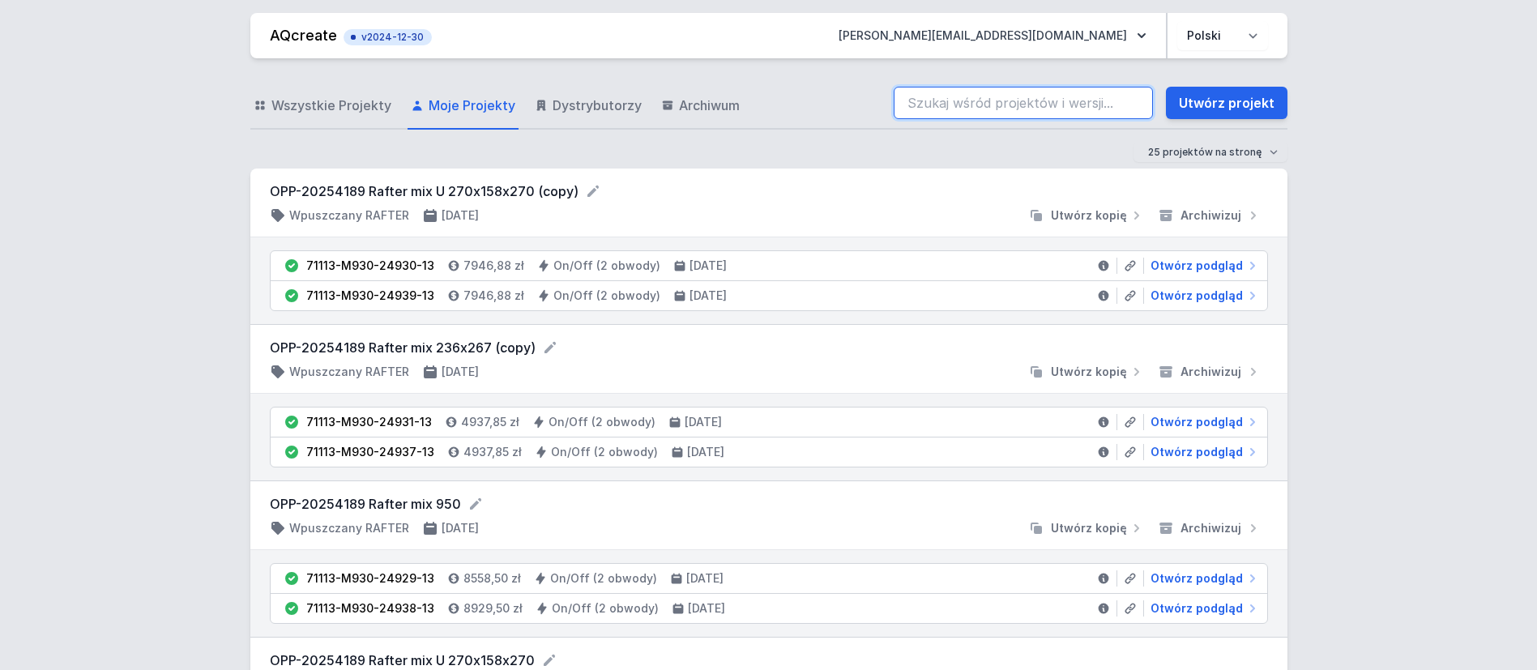
click at [974, 109] on input "search" at bounding box center [1022, 103] width 259 height 32
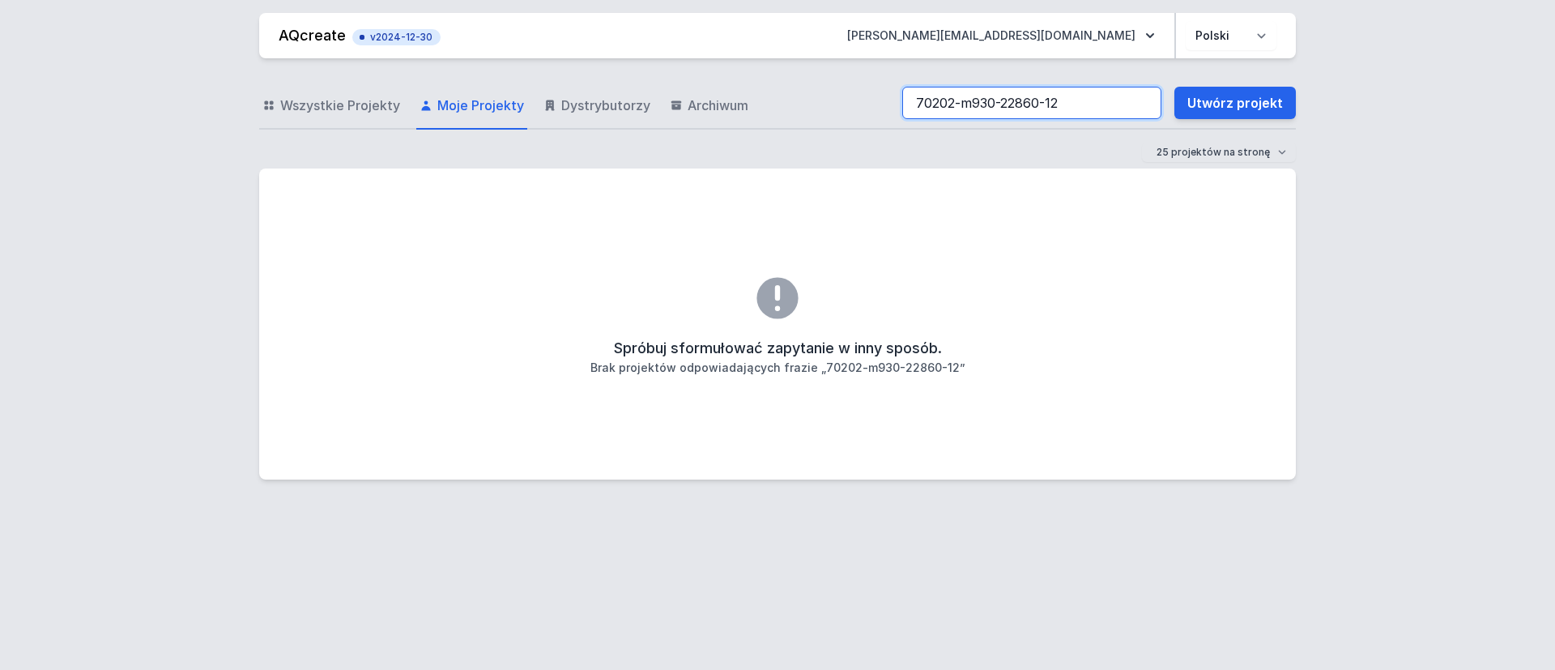
drag, startPoint x: 1085, startPoint y: 97, endPoint x: 1149, endPoint y: 109, distance: 65.9
click at [1085, 97] on input "70202-m930-22860-12" at bounding box center [1031, 103] width 259 height 32
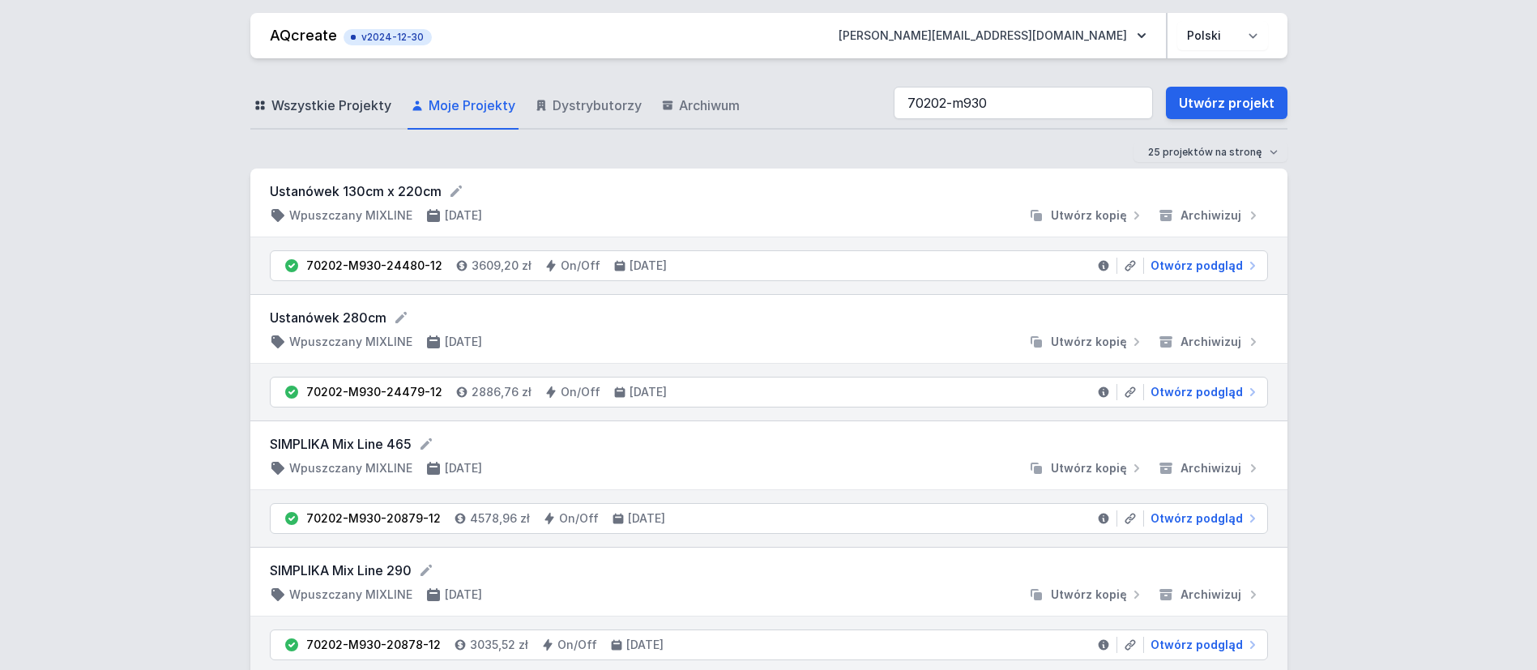
click at [332, 101] on span "Wszystkie Projekty" at bounding box center [331, 105] width 120 height 19
click at [1022, 94] on input "70202-m930" at bounding box center [1022, 103] width 259 height 32
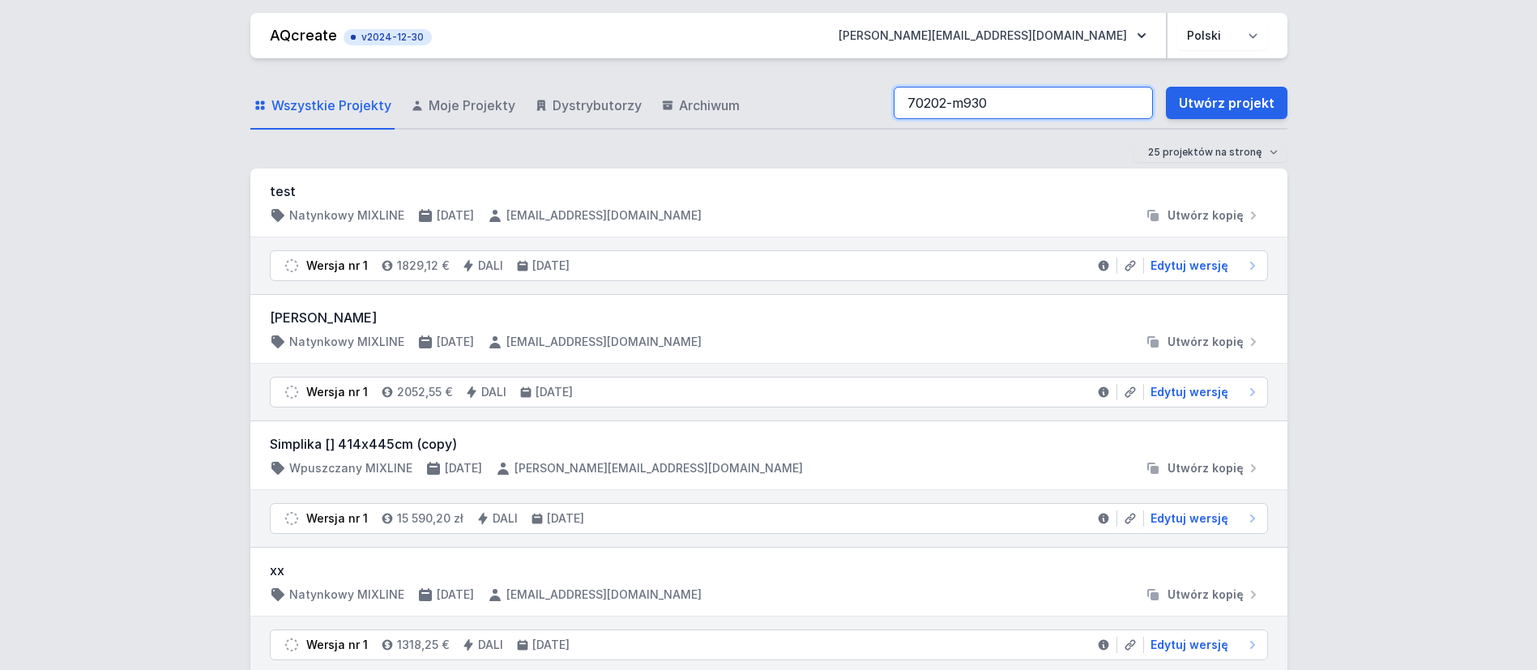
type input "70202-m930-22860-12"
click at [1246, 105] on link "Utwórz projekt" at bounding box center [1226, 103] width 121 height 32
click at [967, 104] on input "search" at bounding box center [1022, 103] width 259 height 32
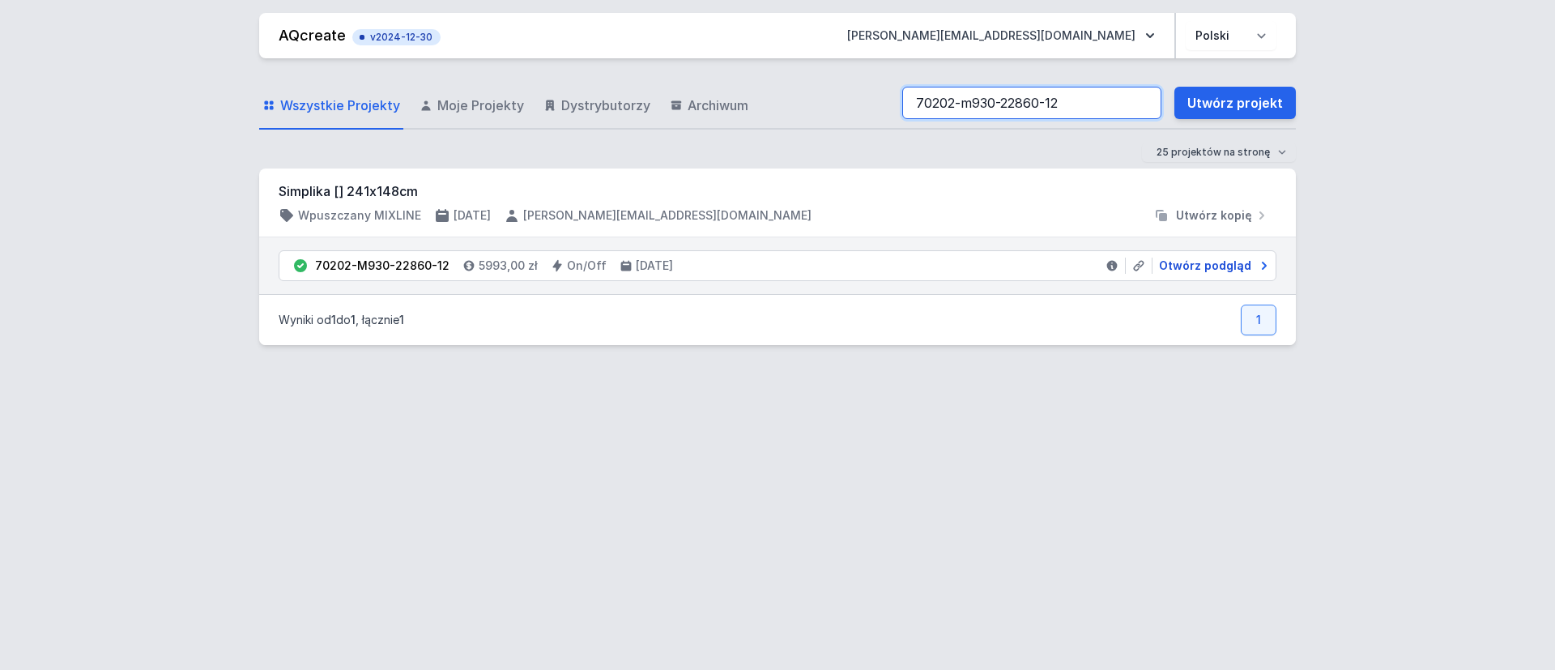
type input "70202-m930-22860-12"
click at [1210, 266] on span "Otwórz podgląd" at bounding box center [1205, 266] width 92 height 16
select select "3000"
select select "2"
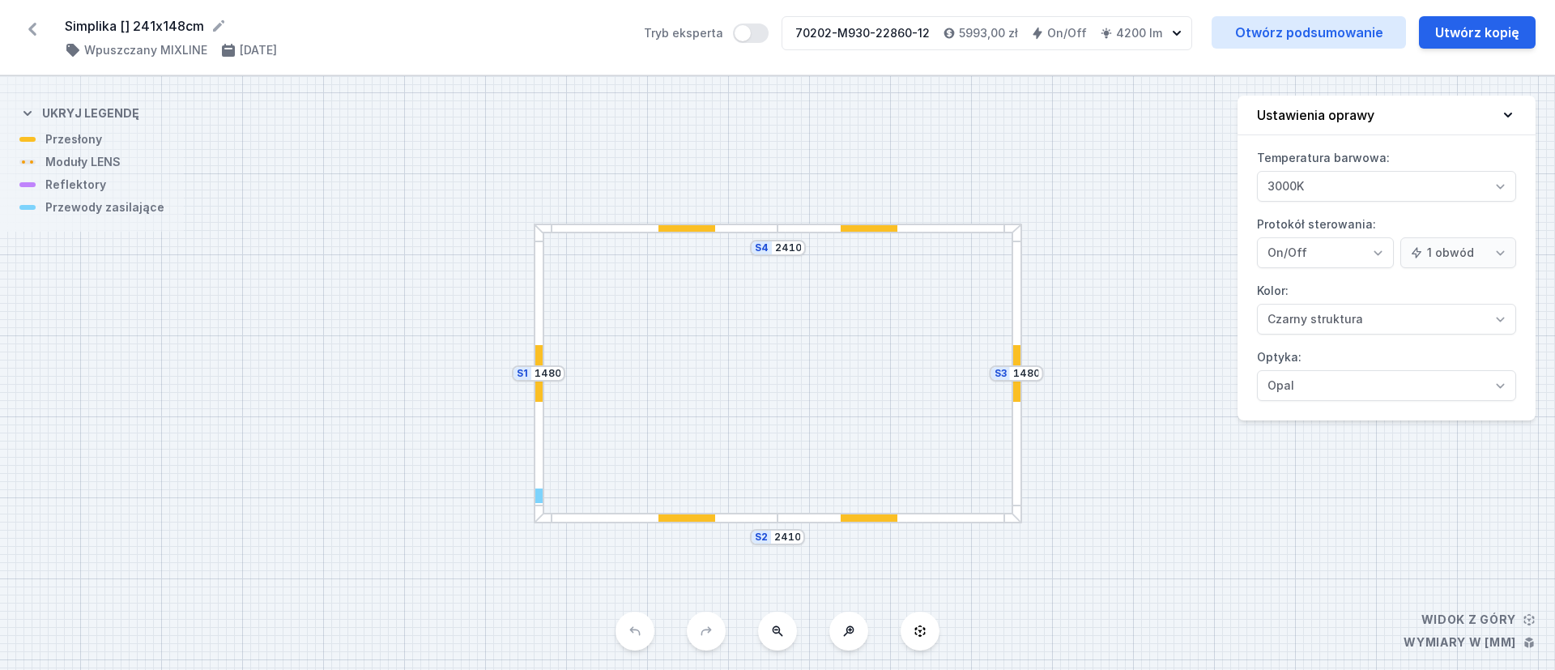
click at [857, 516] on div at bounding box center [869, 517] width 57 height 7
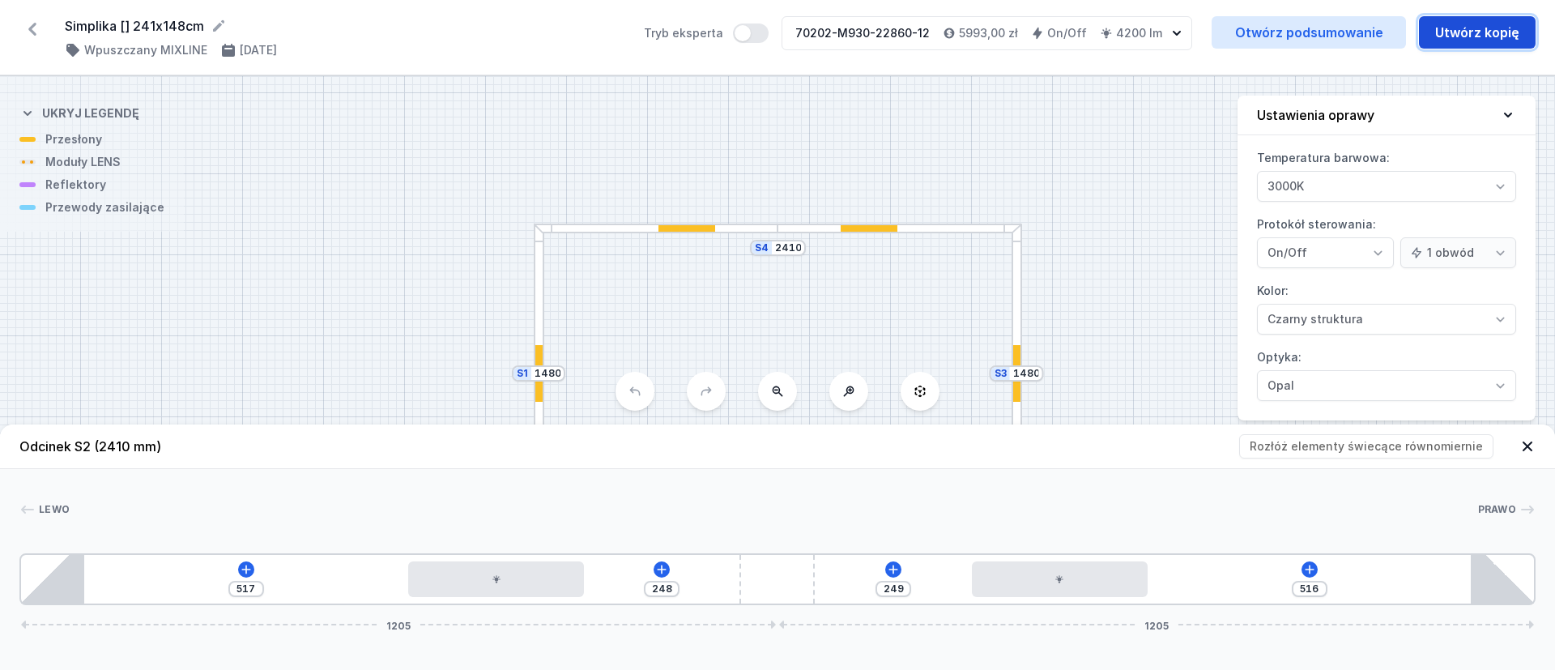
click at [1498, 30] on button "Utwórz kopię" at bounding box center [1477, 32] width 117 height 32
select select "3000"
select select "2"
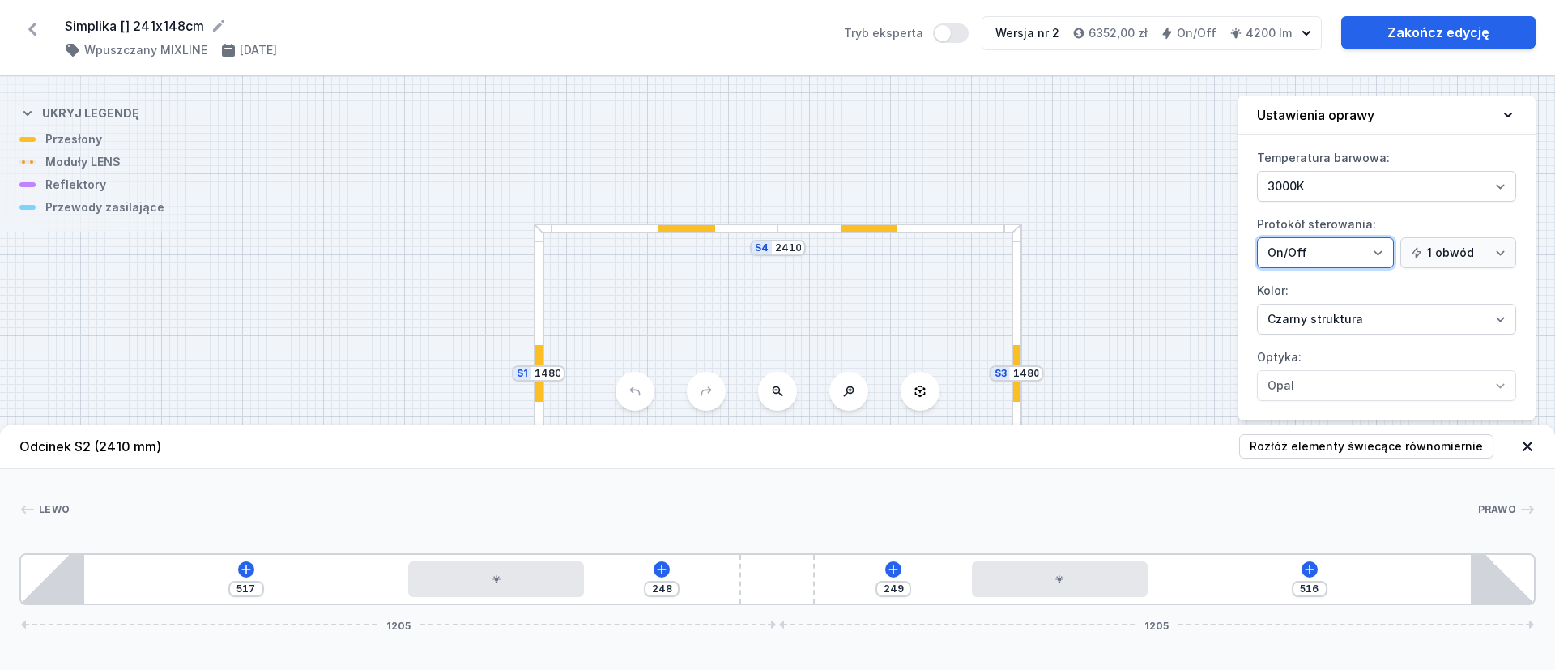
click at [1381, 252] on select "On/Off SwitchDIM DALI AQsmart" at bounding box center [1325, 252] width 137 height 31
select select "4"
click at [1257, 237] on select "On/Off SwitchDIM DALI AQsmart" at bounding box center [1325, 252] width 137 height 31
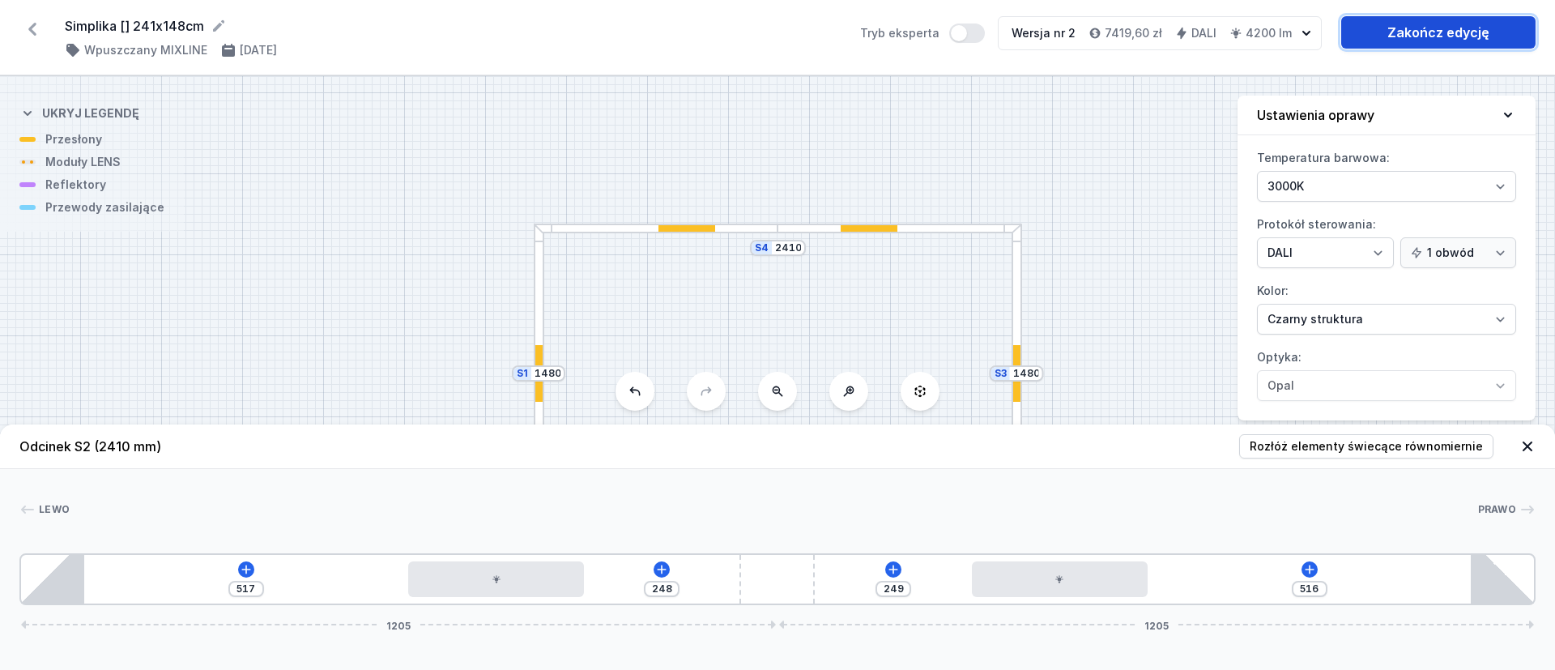
click at [1463, 29] on link "Zakończ edycję" at bounding box center [1438, 32] width 194 height 32
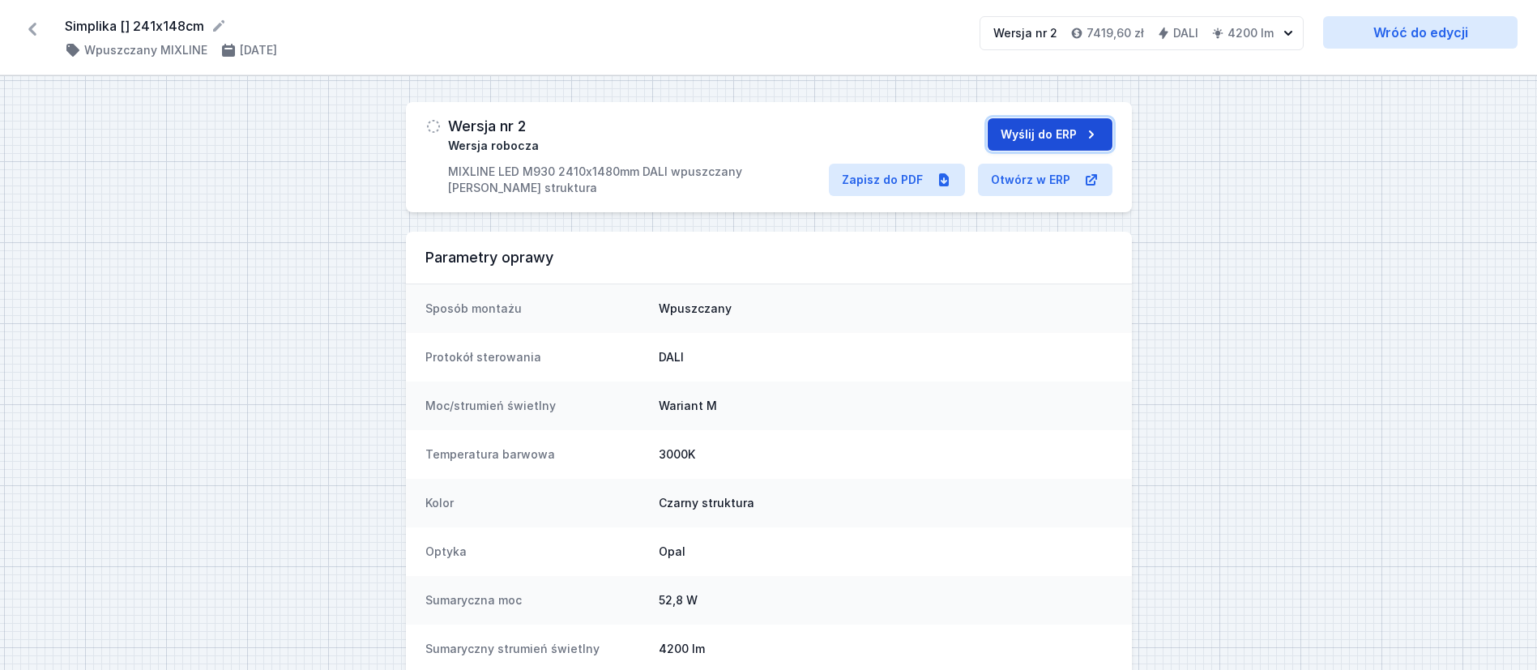
click at [1076, 134] on button "Wyślij do ERP" at bounding box center [1049, 134] width 125 height 32
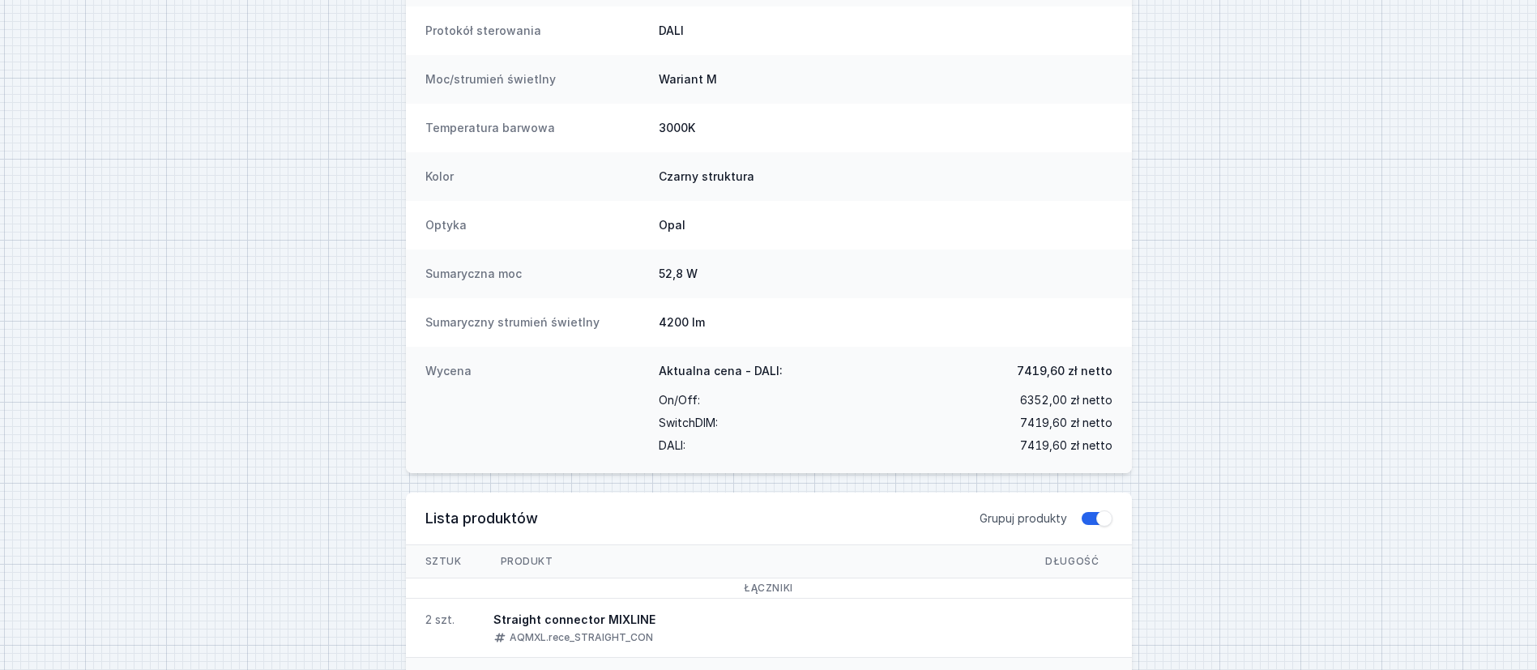
scroll to position [364, 0]
